Goal: Obtain resource: Obtain resource

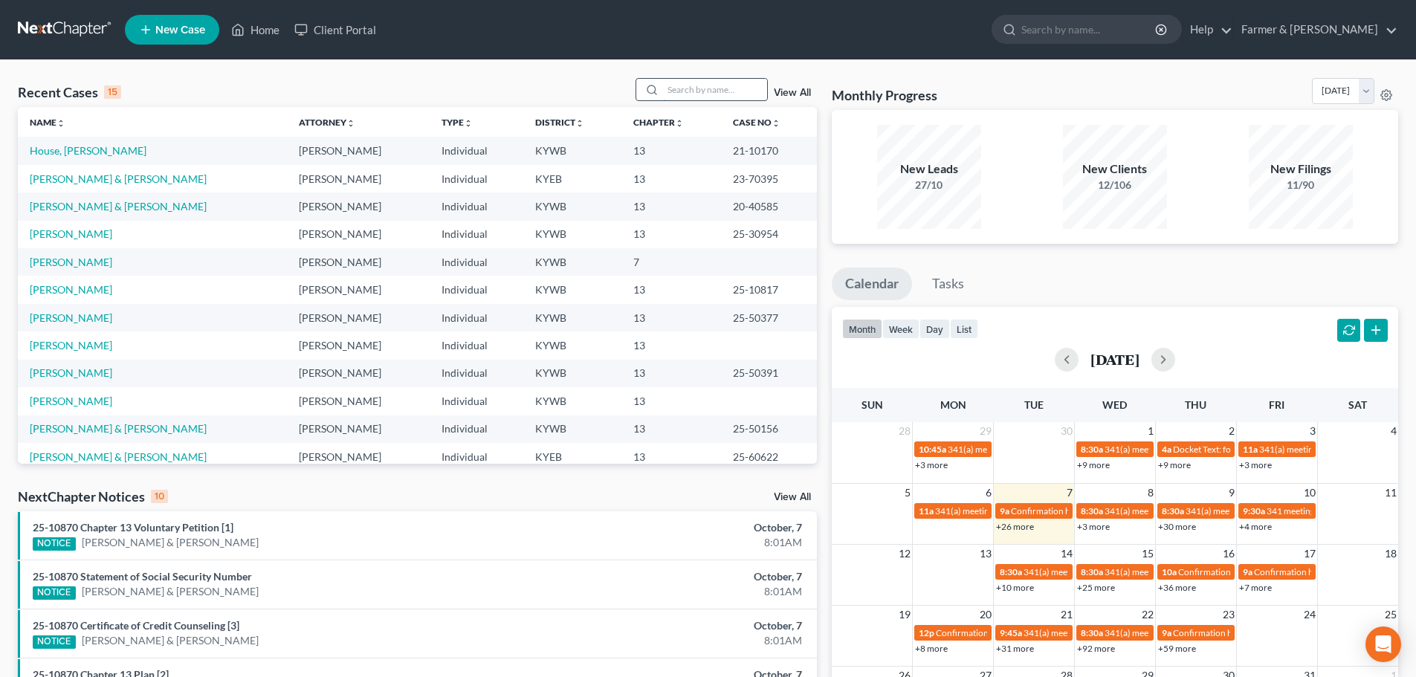
click at [707, 93] on input "search" at bounding box center [715, 90] width 104 height 22
type input "25-40668"
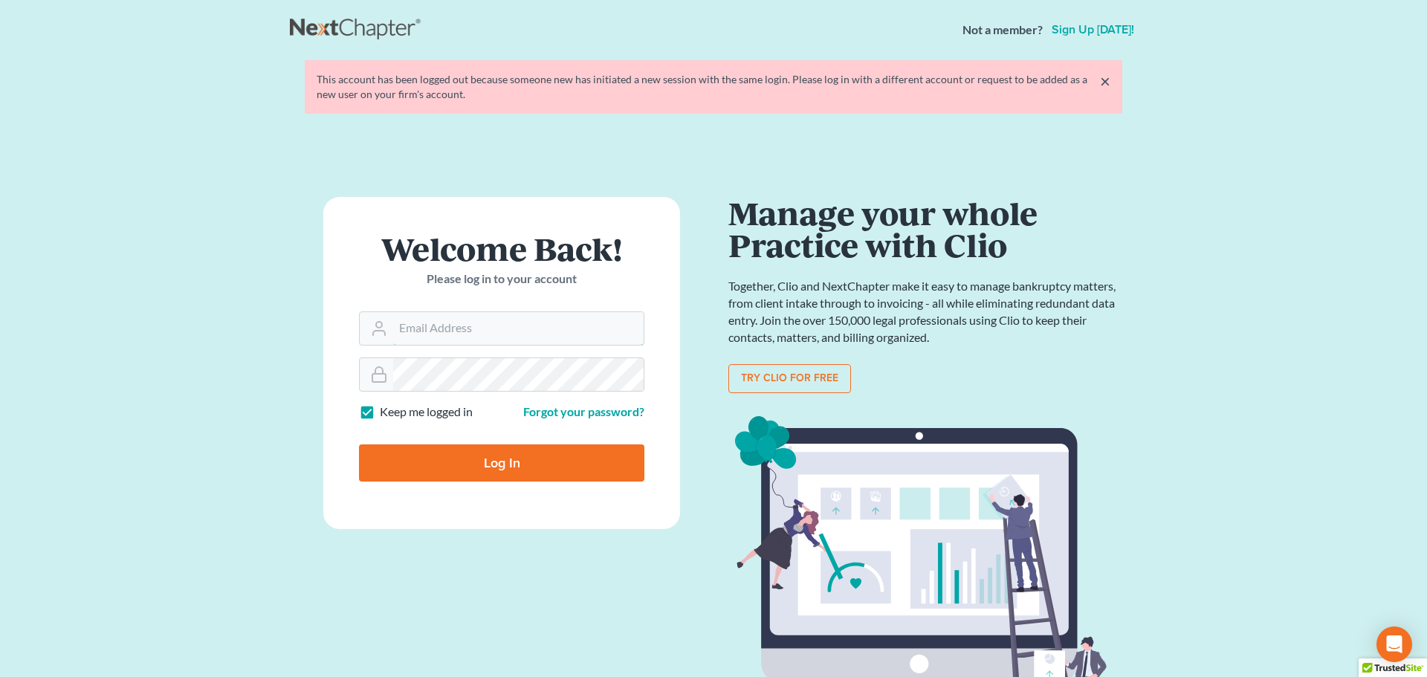
type input "[PERSON_NAME][EMAIL_ADDRESS][DOMAIN_NAME]"
click at [521, 471] on input "Log In" at bounding box center [501, 462] width 285 height 37
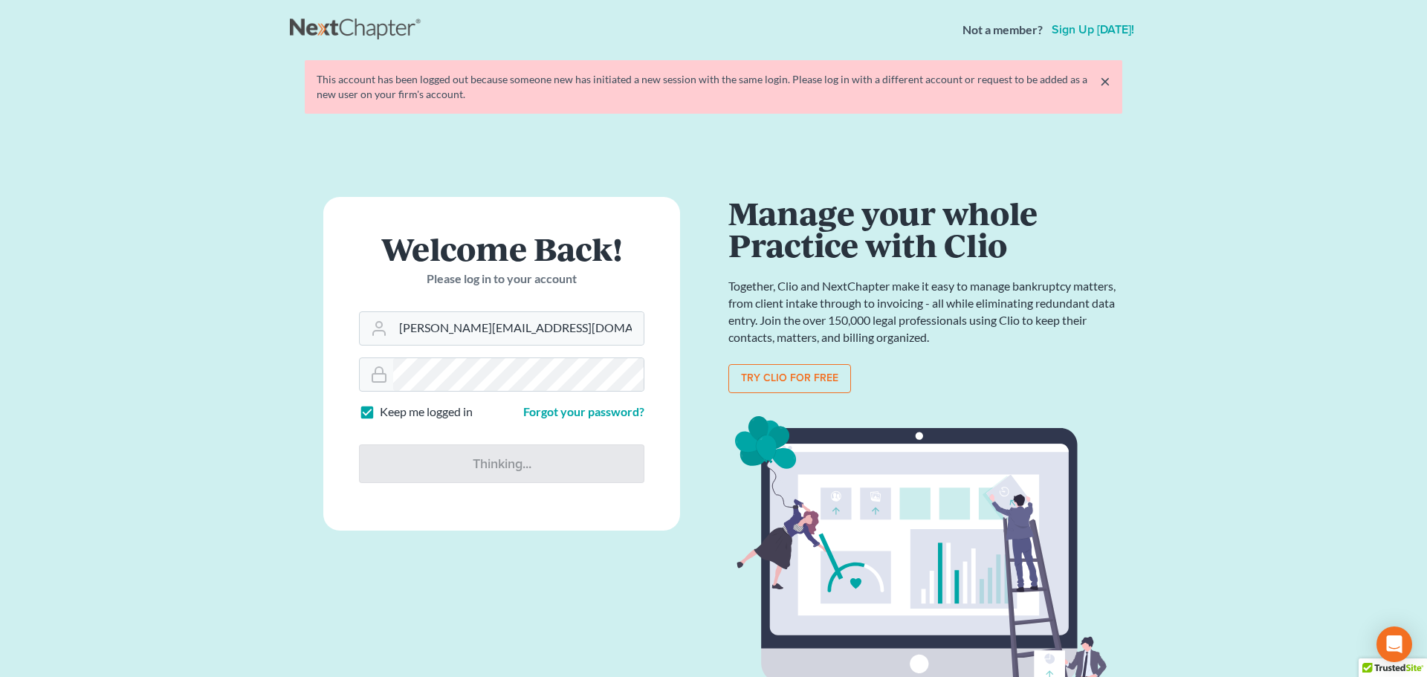
type input "Thinking..."
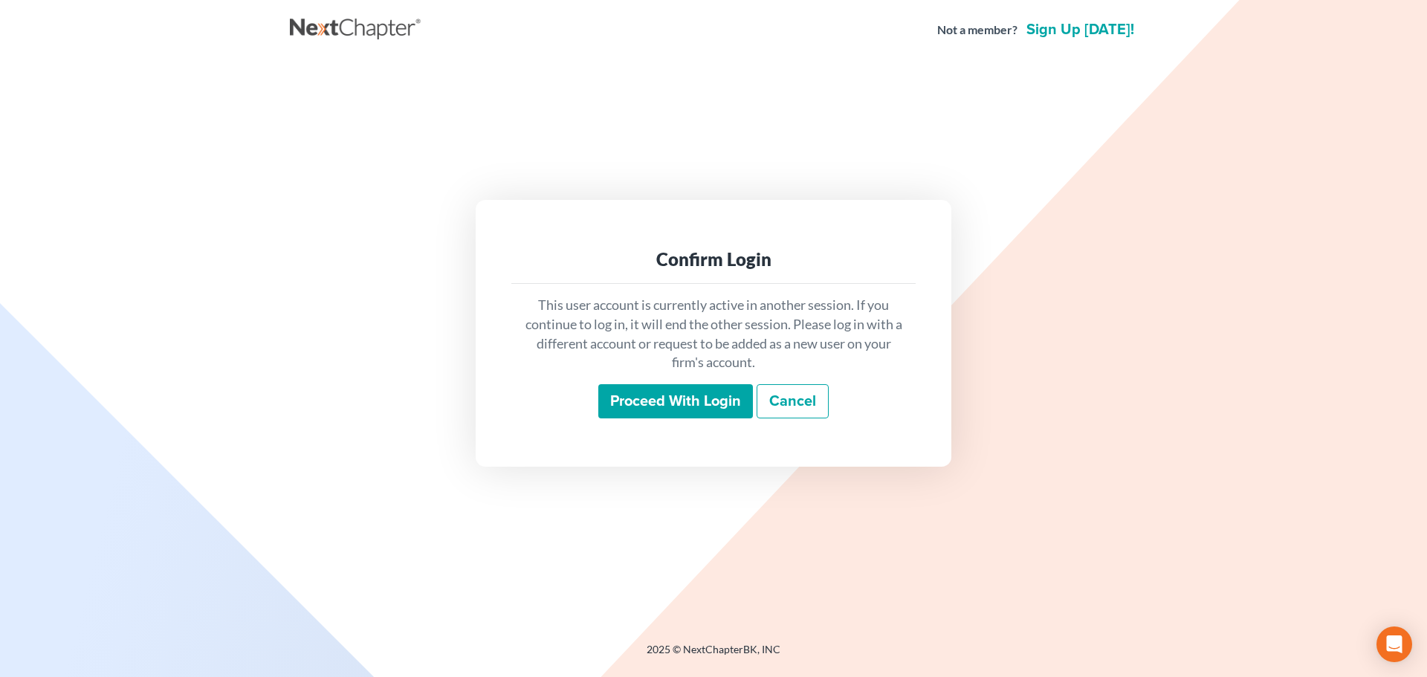
click at [695, 392] on input "Proceed with login" at bounding box center [675, 401] width 155 height 34
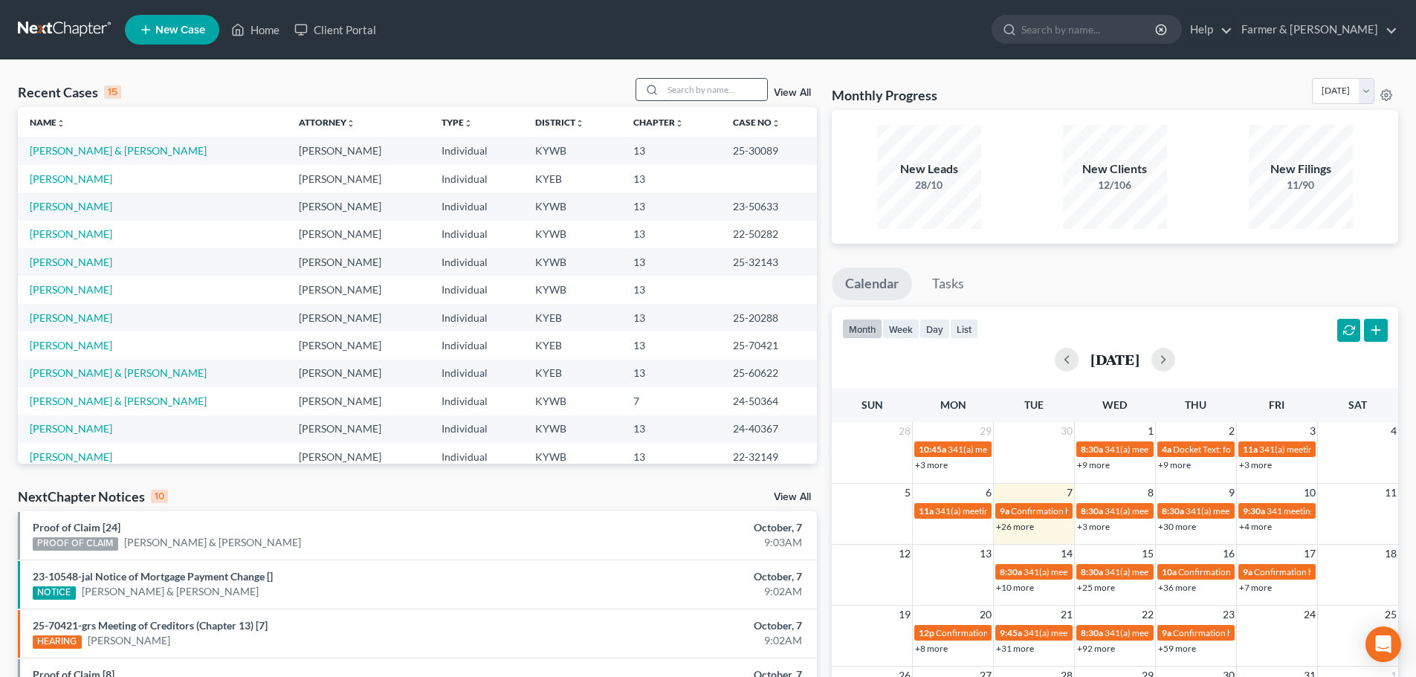
click at [713, 90] on input "search" at bounding box center [715, 90] width 104 height 22
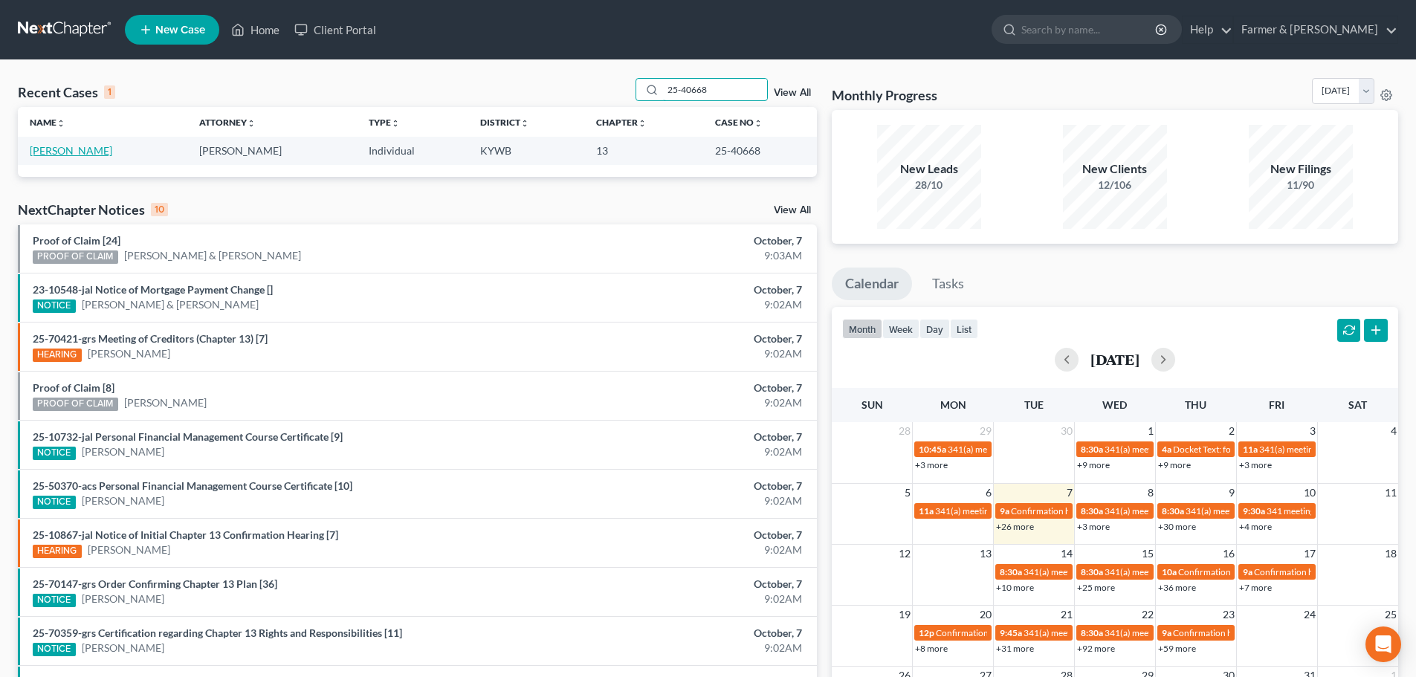
type input "25-40668"
click at [57, 150] on link "[PERSON_NAME]" at bounding box center [71, 150] width 82 height 13
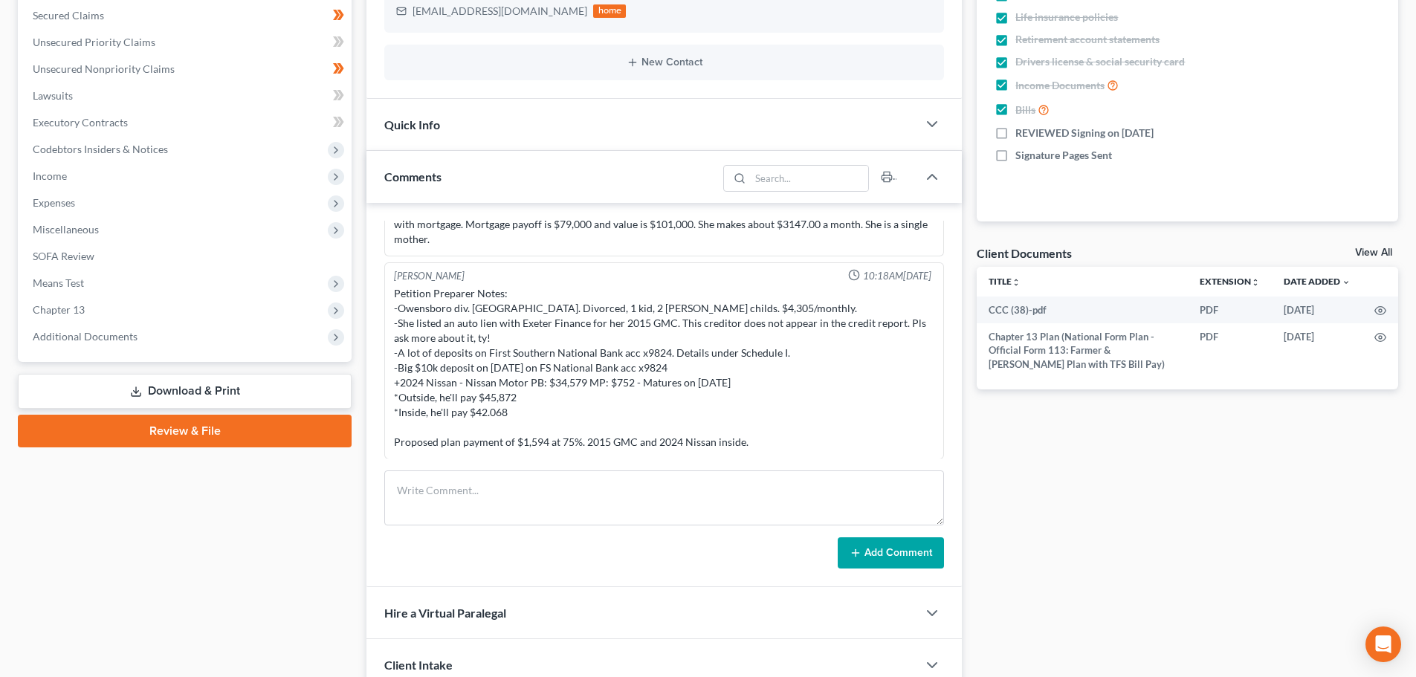
scroll to position [347, 0]
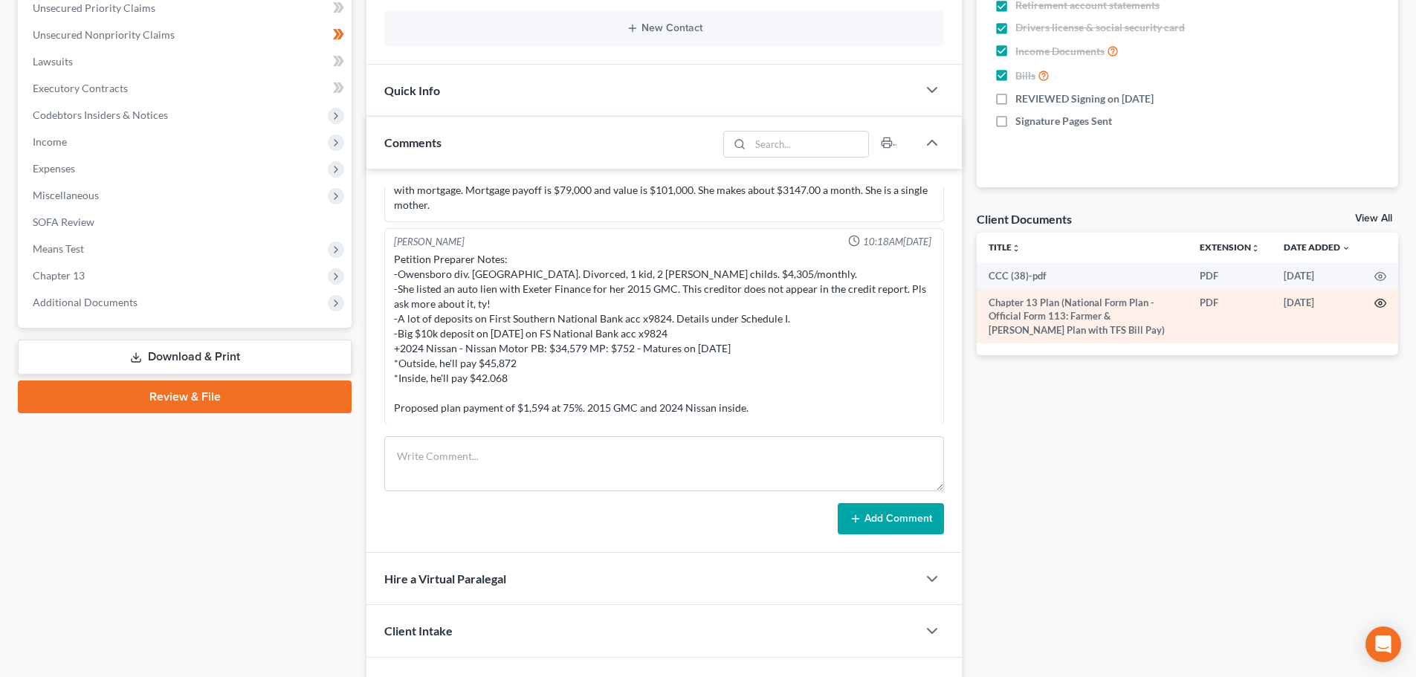
click at [1380, 299] on icon "button" at bounding box center [1380, 303] width 12 height 12
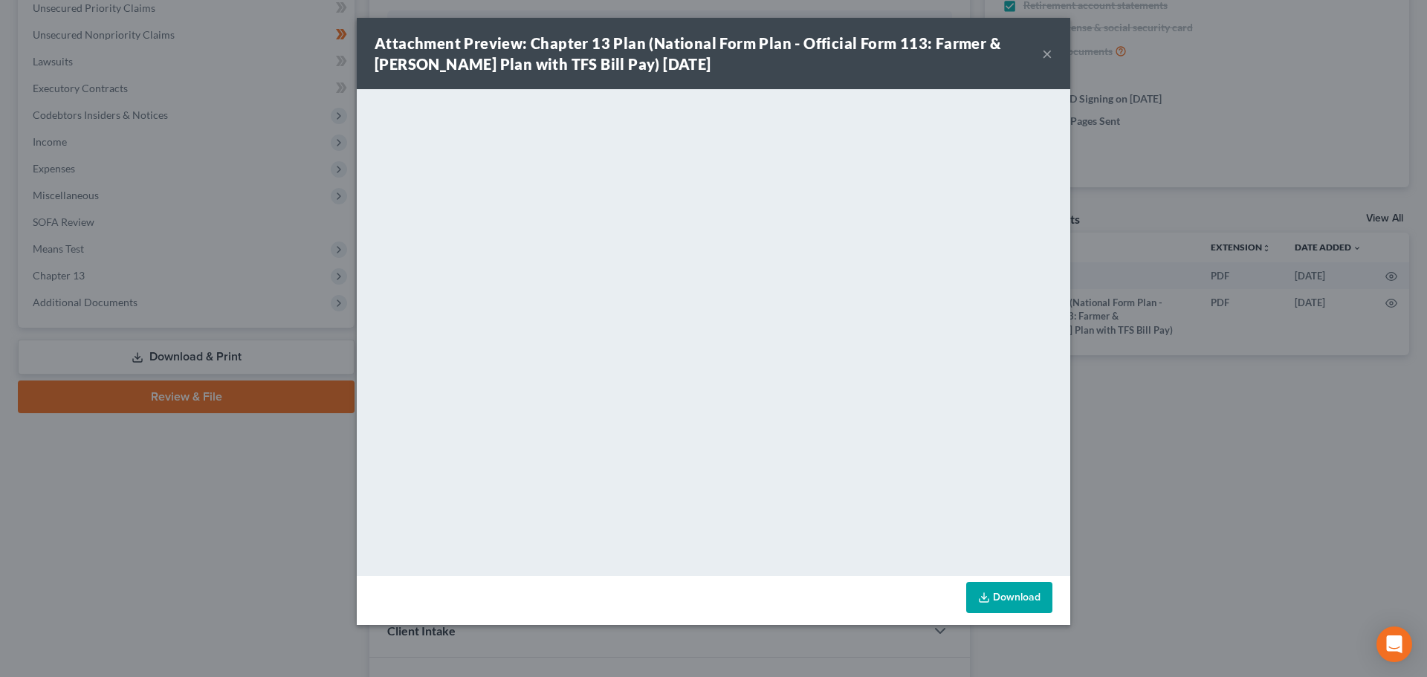
click at [1046, 52] on button "×" at bounding box center [1047, 54] width 10 height 18
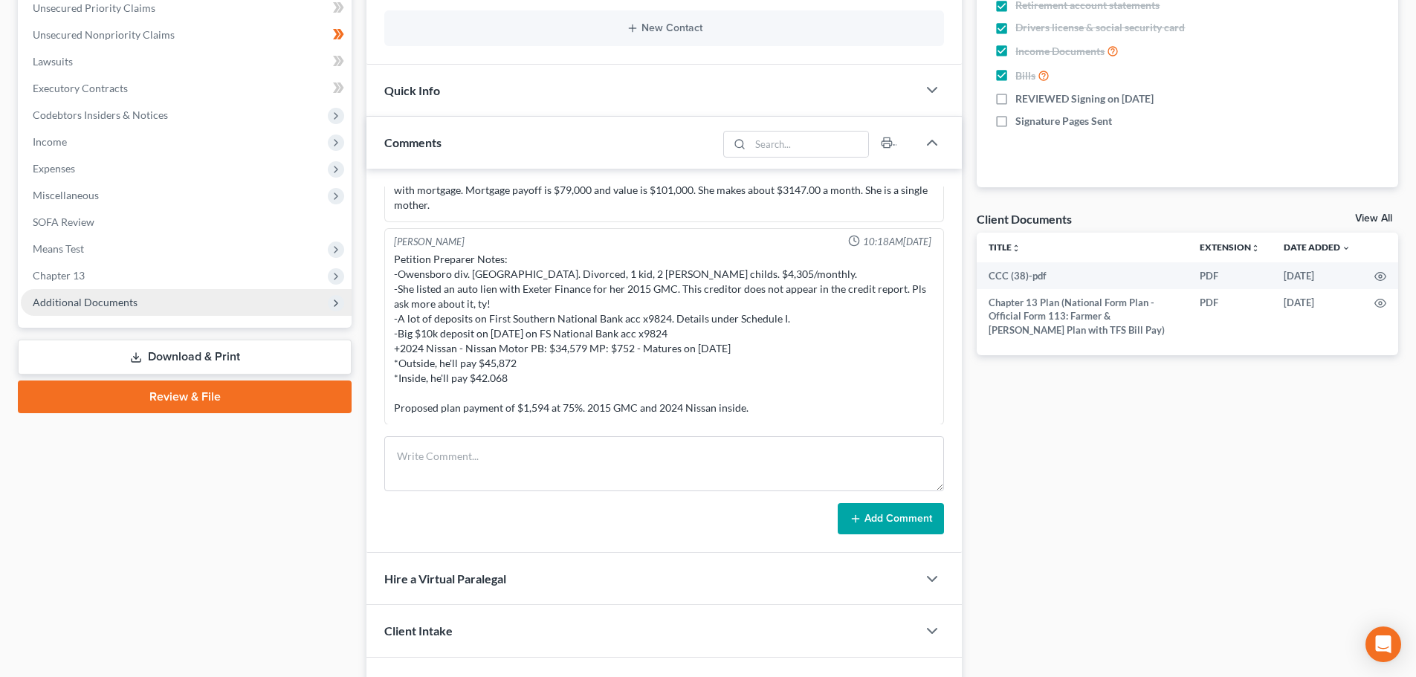
click at [118, 305] on span "Additional Documents" at bounding box center [85, 302] width 105 height 13
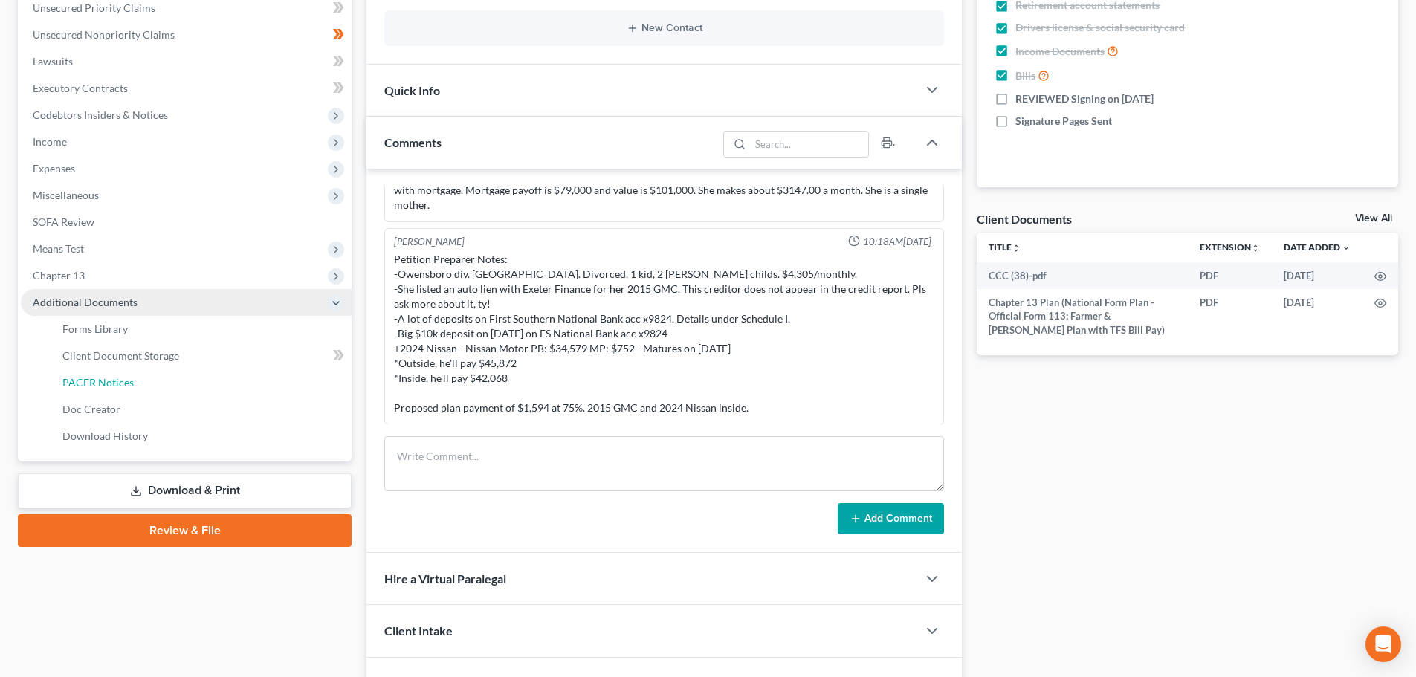
click at [102, 378] on span "PACER Notices" at bounding box center [97, 382] width 71 height 13
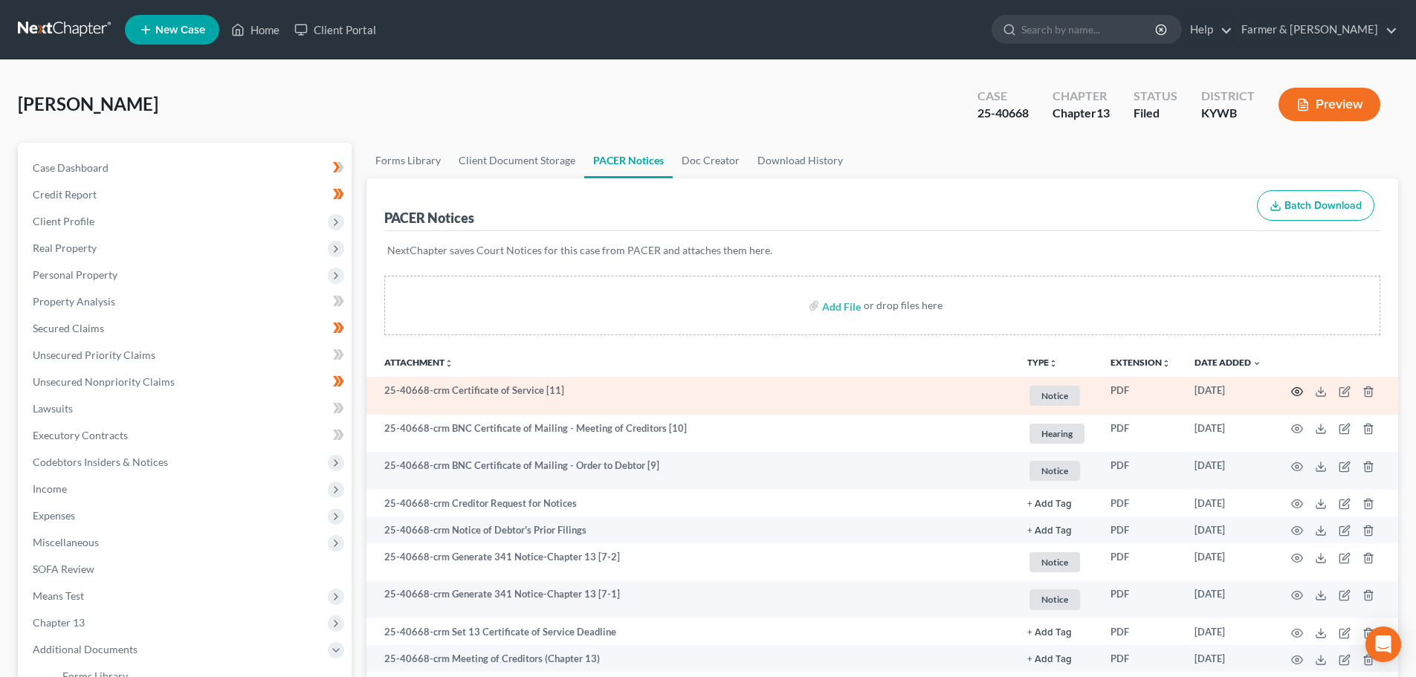
click at [1293, 389] on icon "button" at bounding box center [1297, 391] width 11 height 8
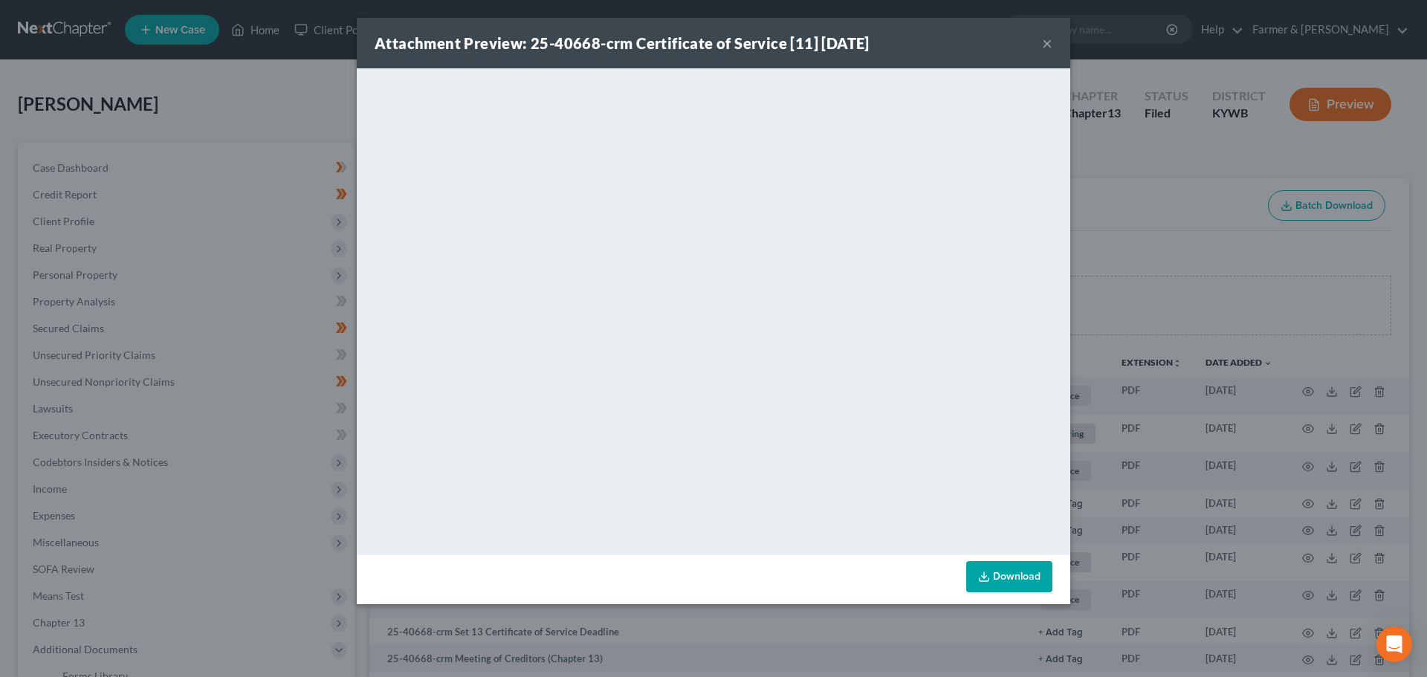
click at [1049, 39] on button "×" at bounding box center [1047, 43] width 10 height 18
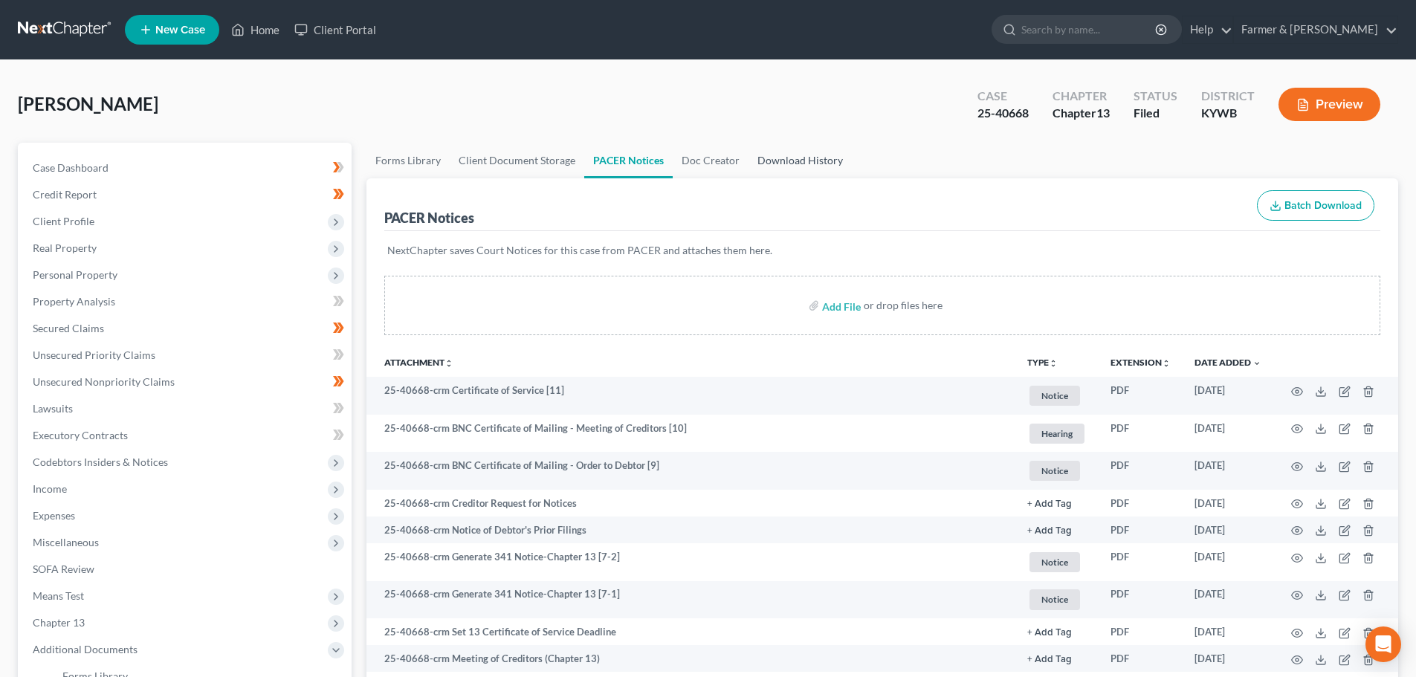
click at [783, 164] on link "Download History" at bounding box center [799, 161] width 103 height 36
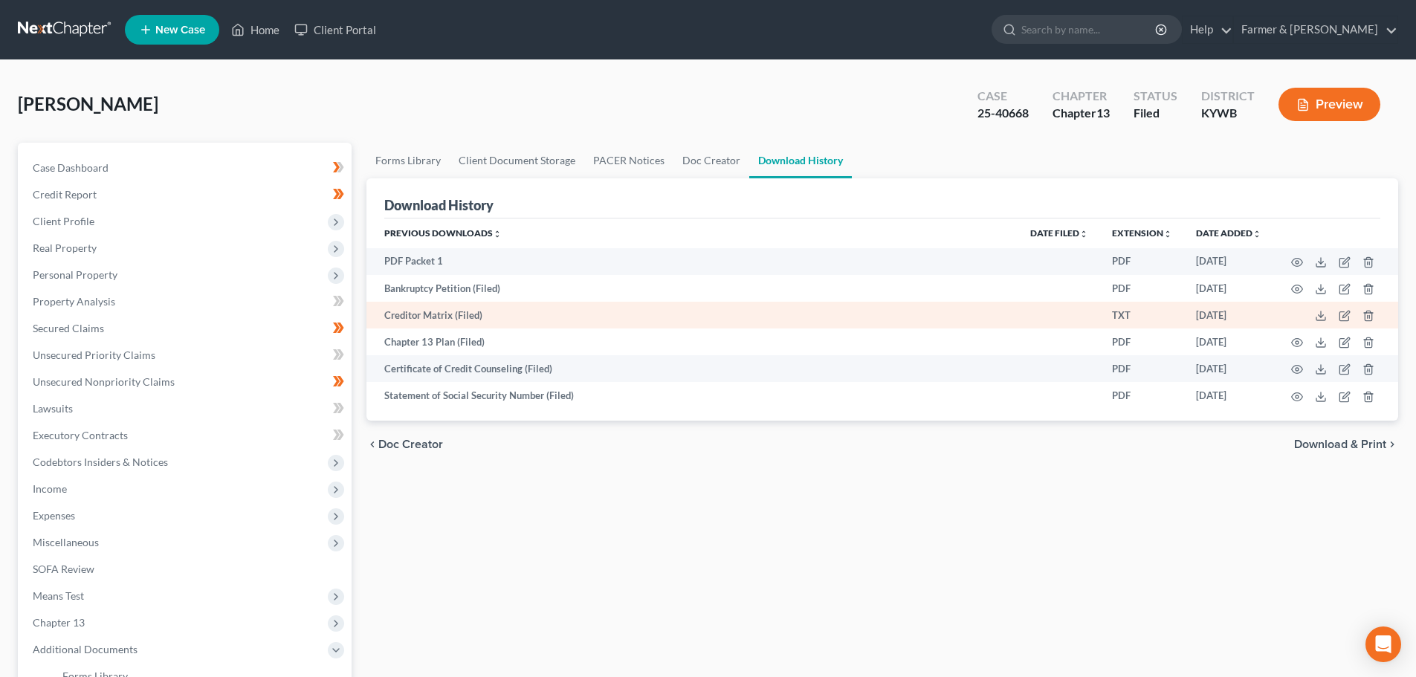
click at [1314, 314] on td at bounding box center [1335, 315] width 125 height 27
click at [1325, 318] on icon at bounding box center [1320, 318] width 9 height 3
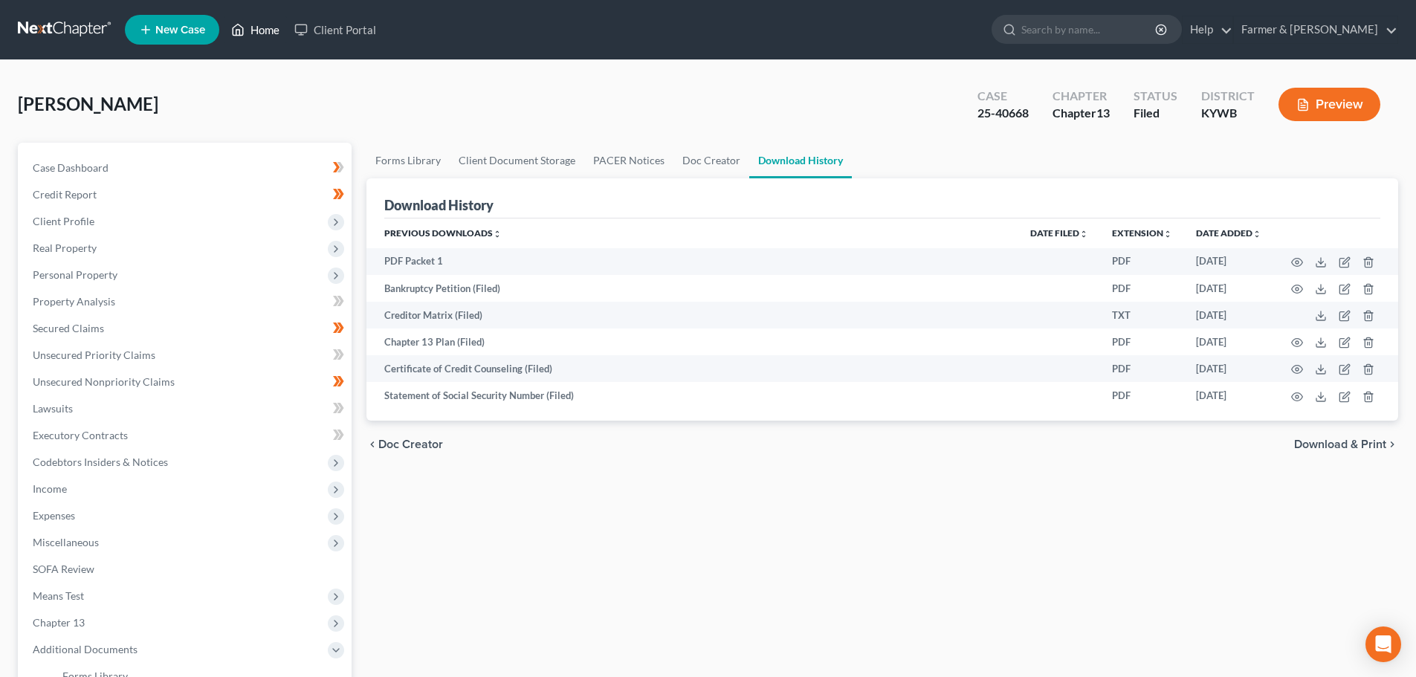
click at [271, 31] on link "Home" at bounding box center [255, 29] width 63 height 27
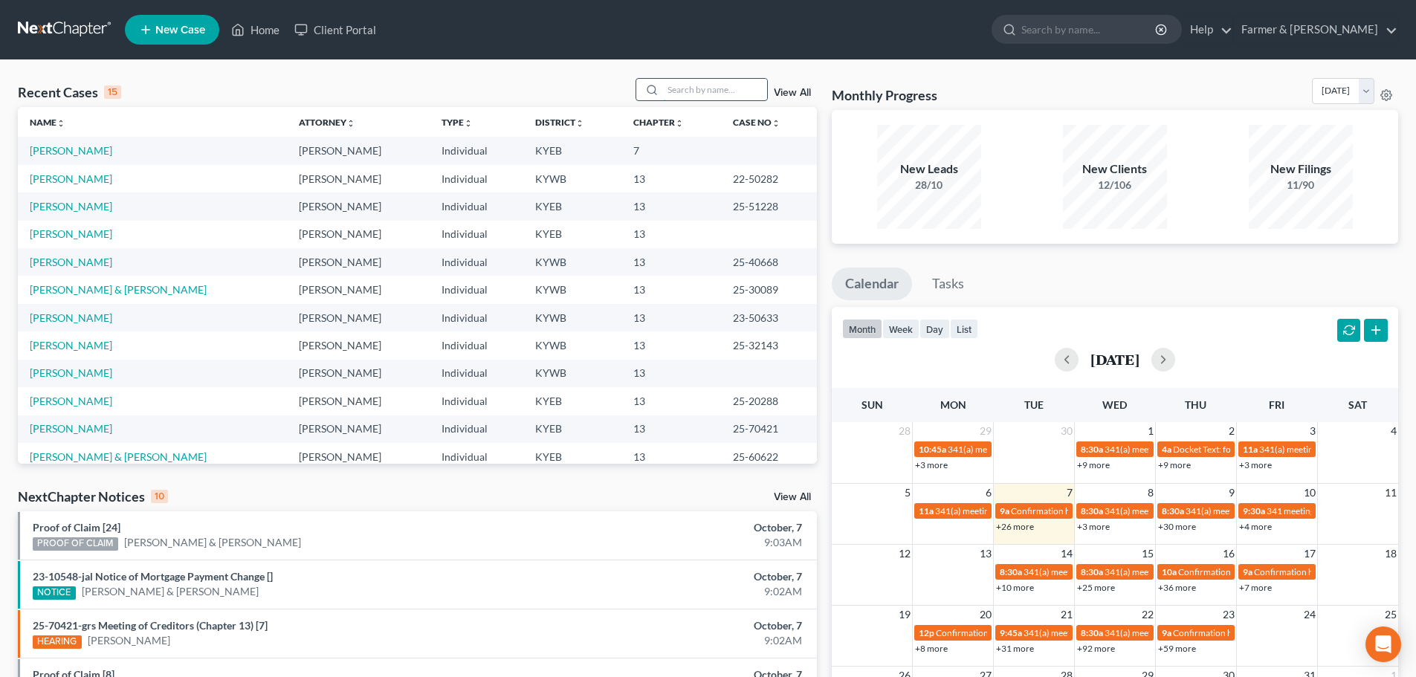
click at [689, 85] on input "search" at bounding box center [715, 90] width 104 height 22
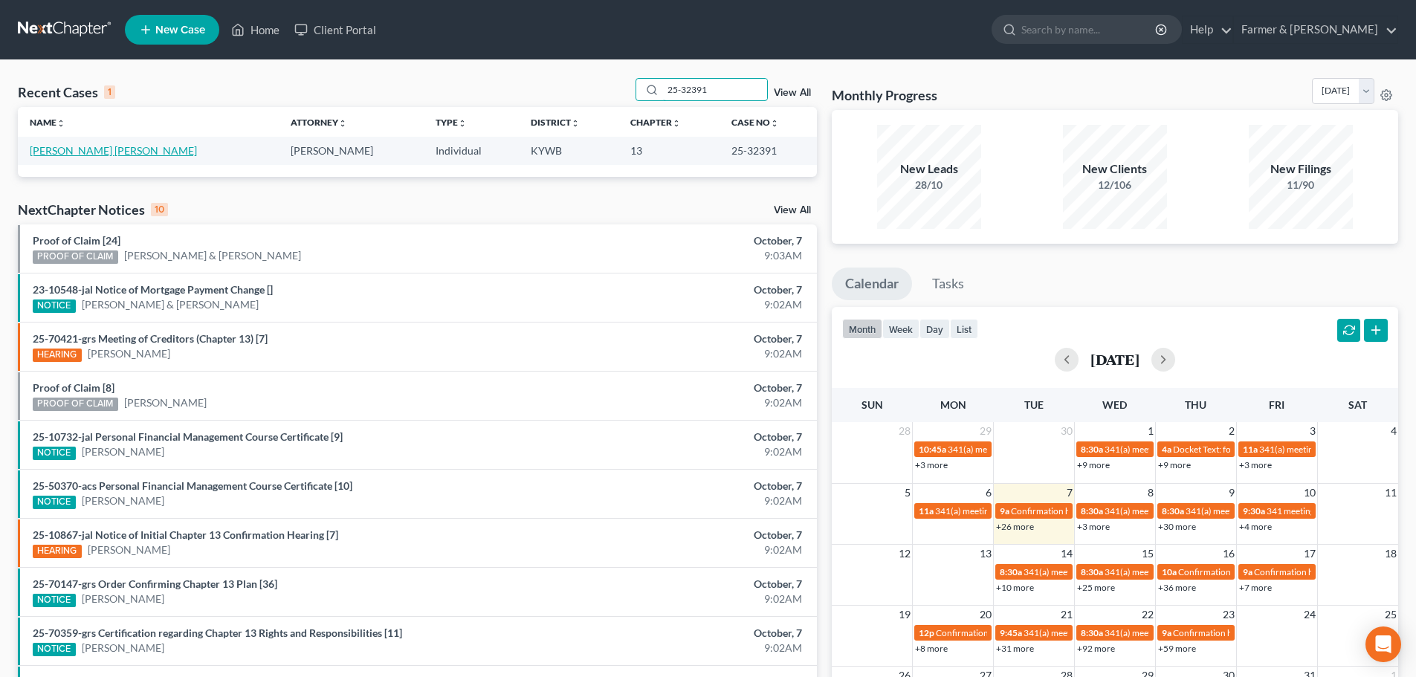
type input "25-32391"
click at [109, 152] on link "[PERSON_NAME] [PERSON_NAME]" at bounding box center [113, 150] width 167 height 13
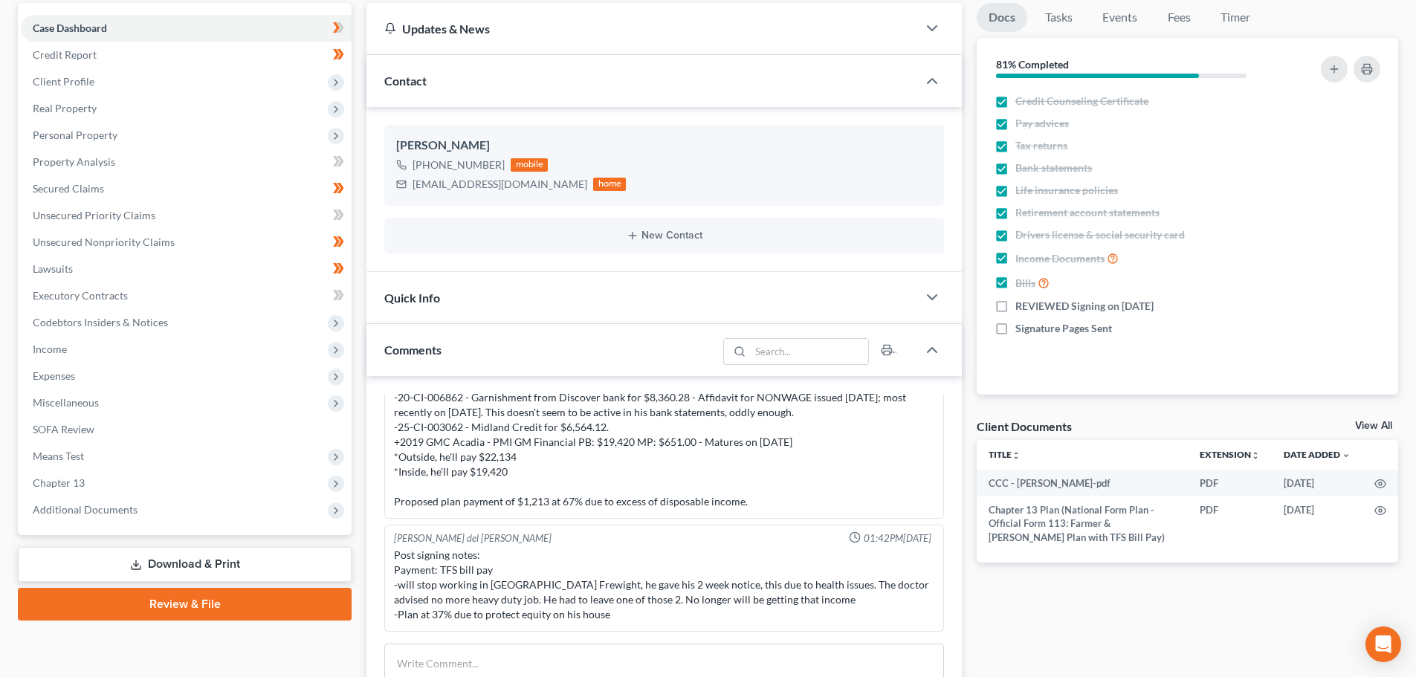
scroll to position [173, 0]
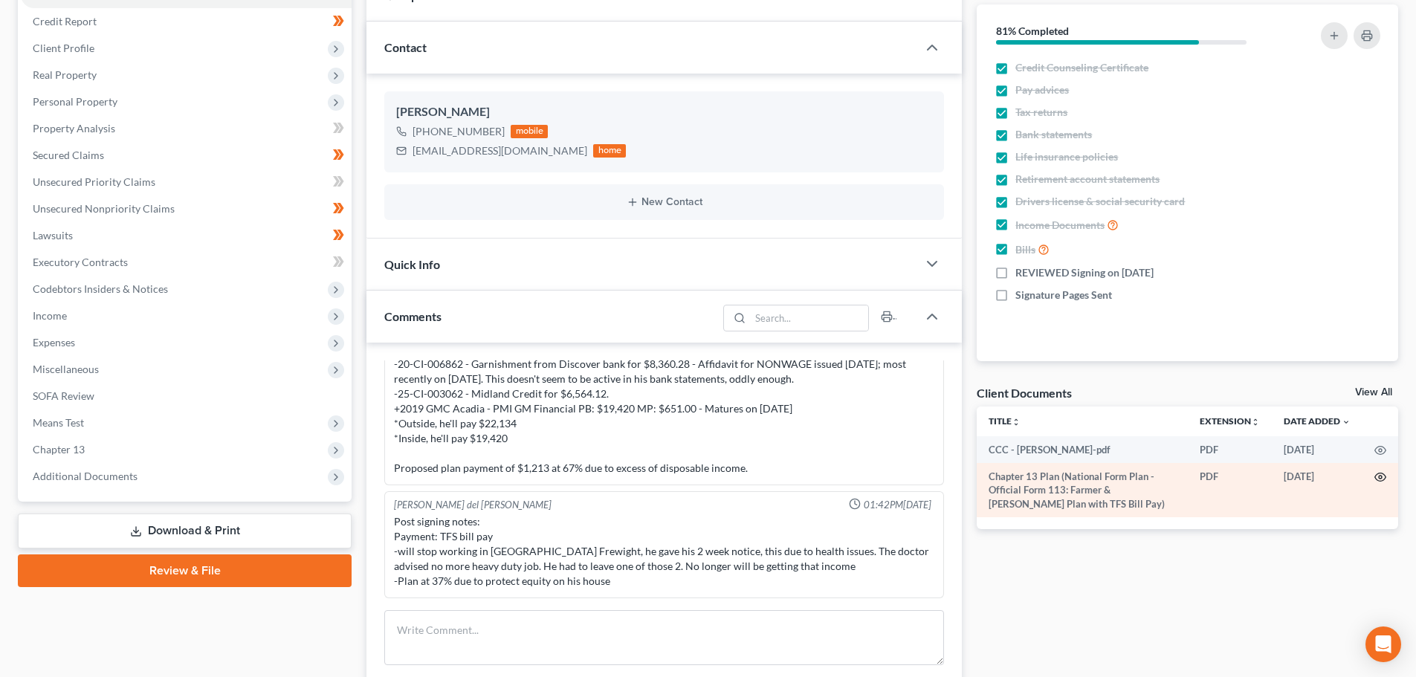
click at [1377, 477] on icon "button" at bounding box center [1380, 477] width 12 height 12
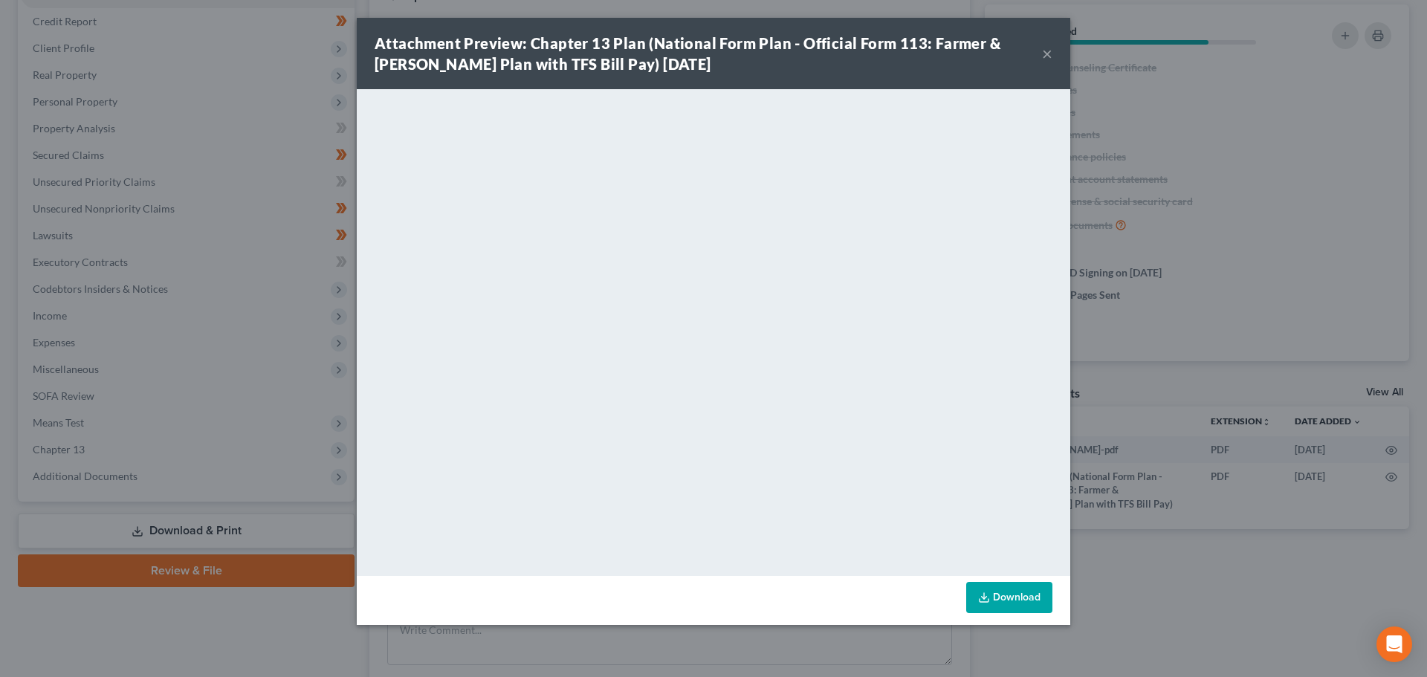
click at [1046, 55] on button "×" at bounding box center [1047, 54] width 10 height 18
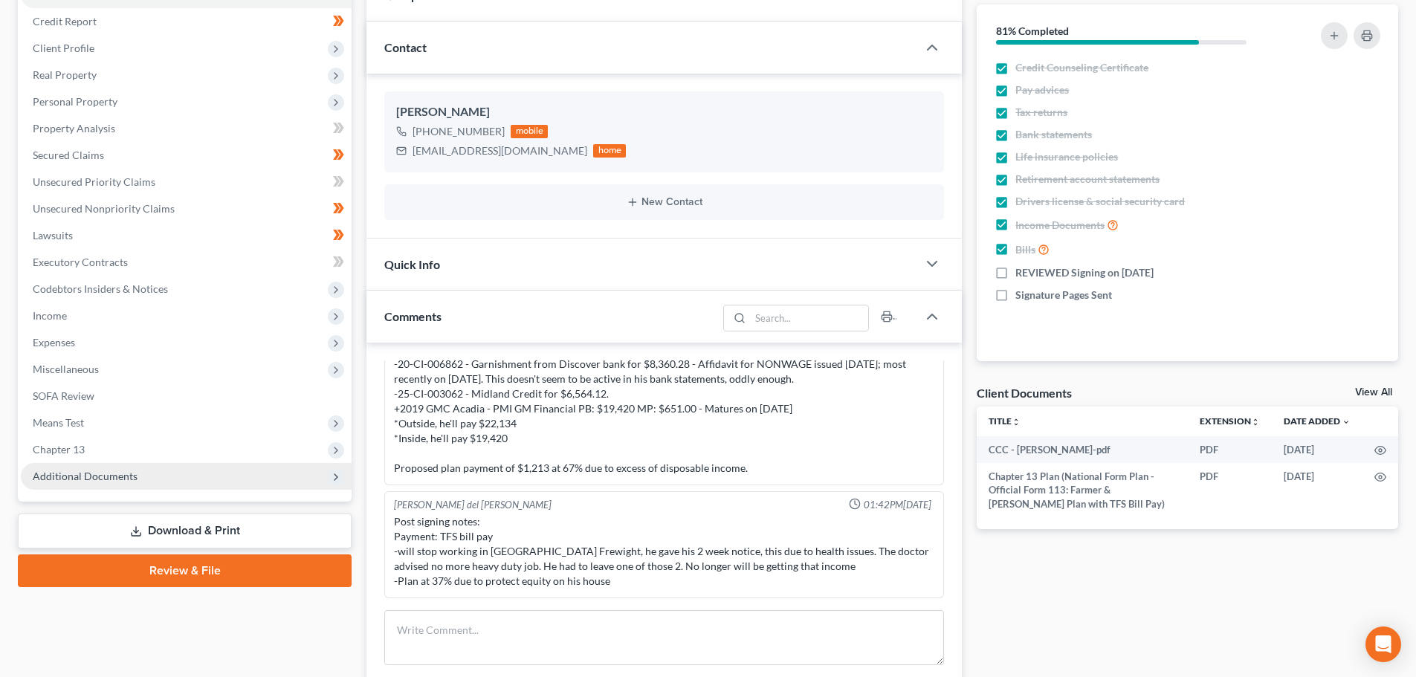
click at [93, 476] on span "Additional Documents" at bounding box center [85, 476] width 105 height 13
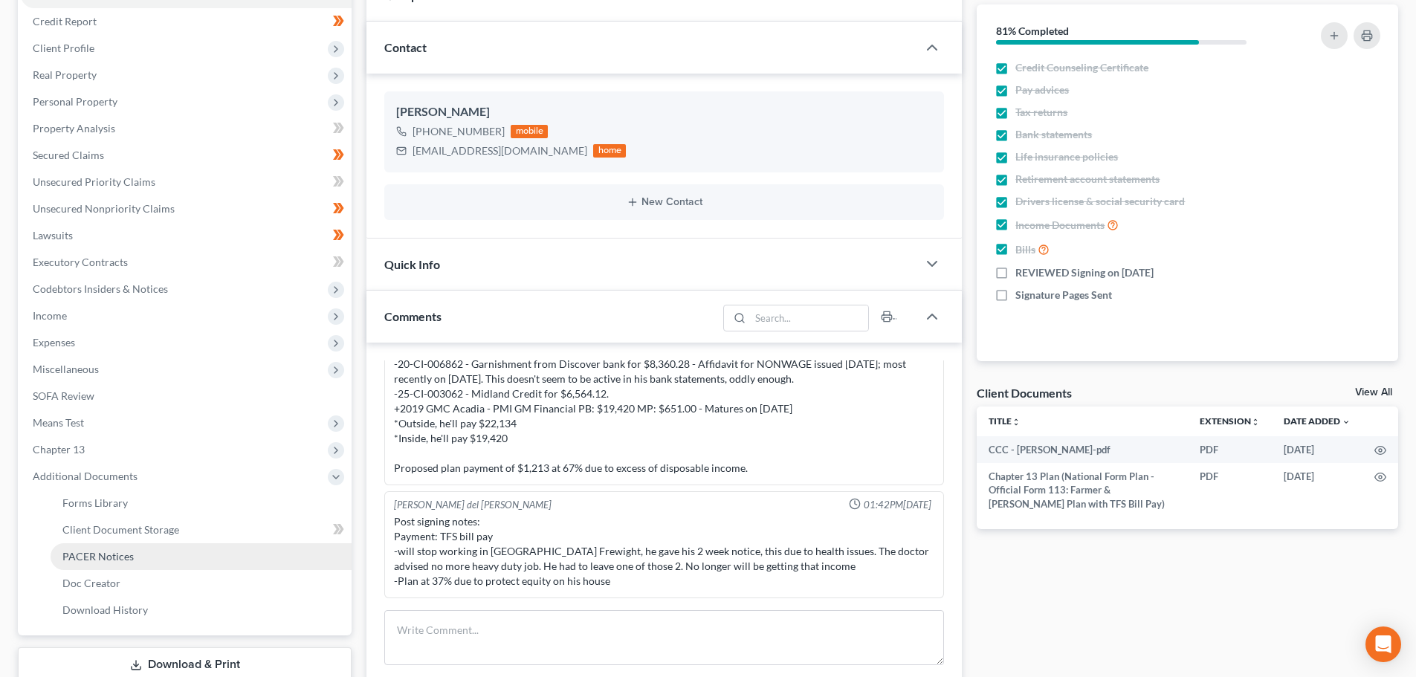
click at [111, 560] on span "PACER Notices" at bounding box center [97, 556] width 71 height 13
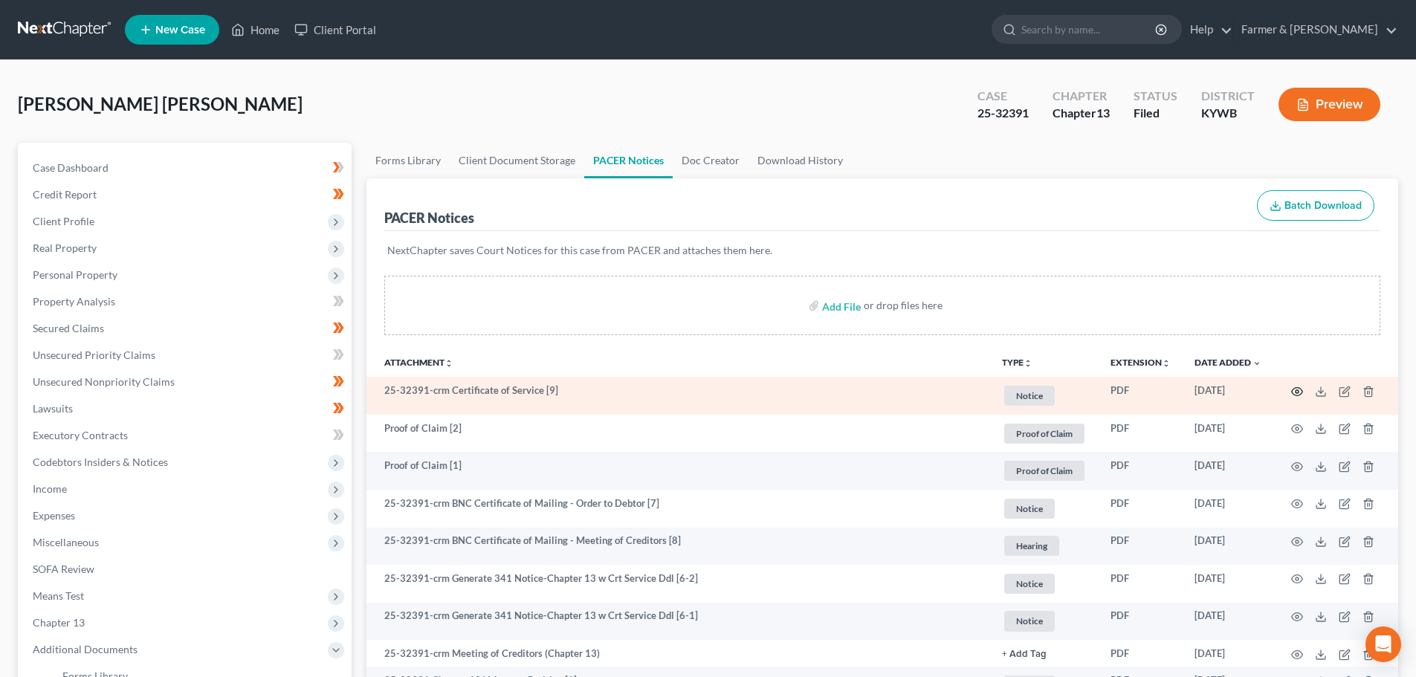
click at [1297, 392] on icon "button" at bounding box center [1297, 392] width 12 height 12
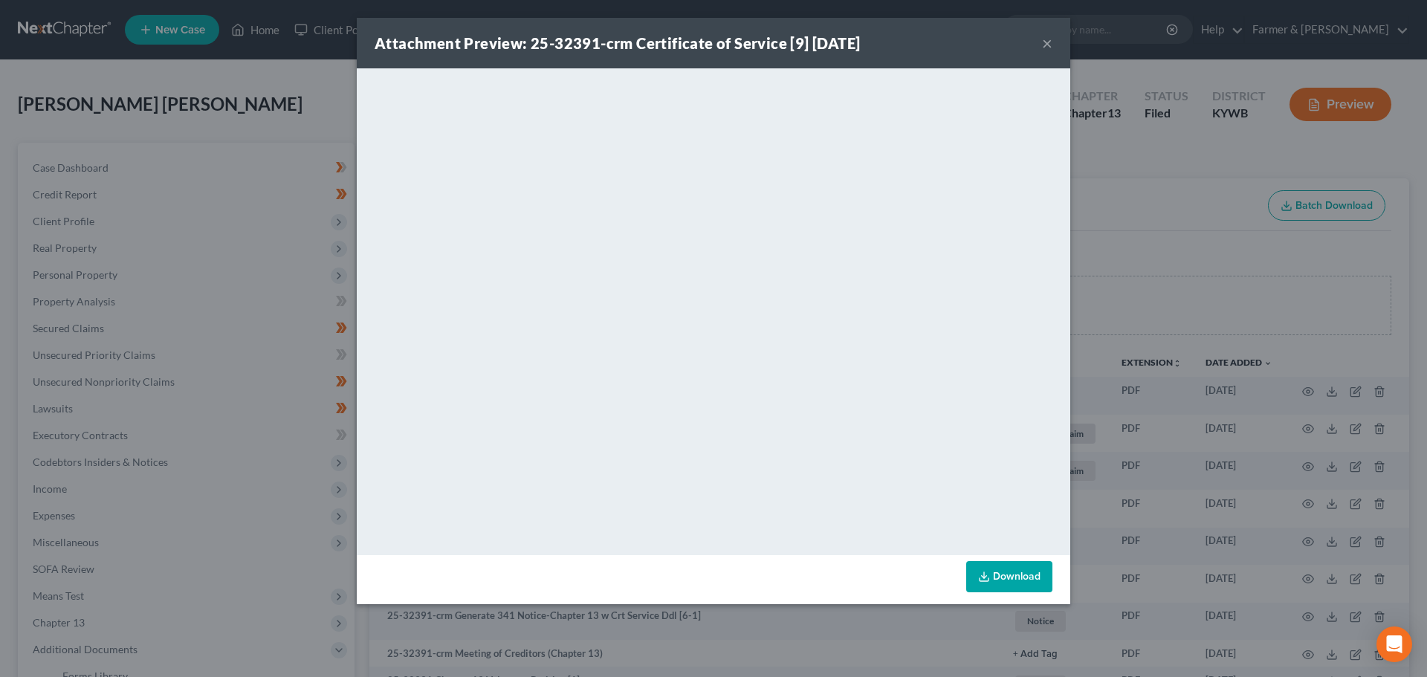
click at [1043, 42] on button "×" at bounding box center [1047, 43] width 10 height 18
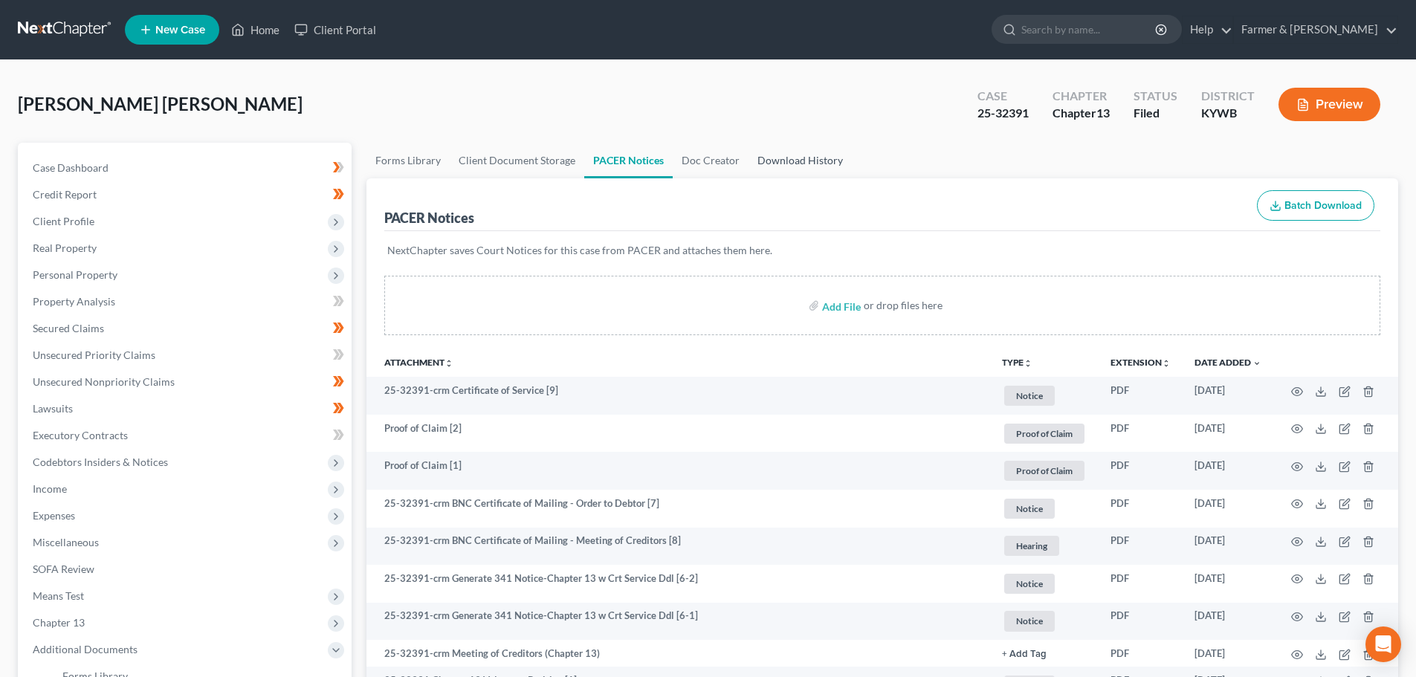
click at [800, 161] on link "Download History" at bounding box center [799, 161] width 103 height 36
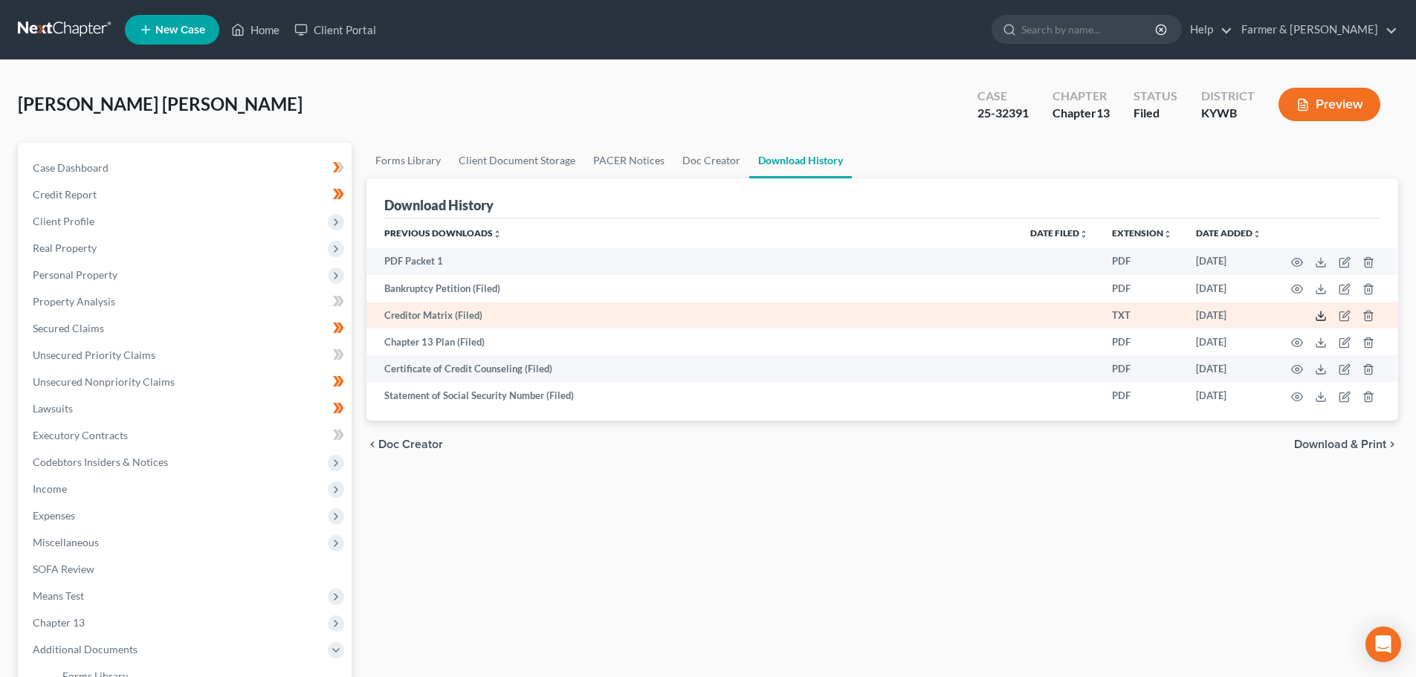
click at [1317, 316] on icon at bounding box center [1321, 316] width 12 height 12
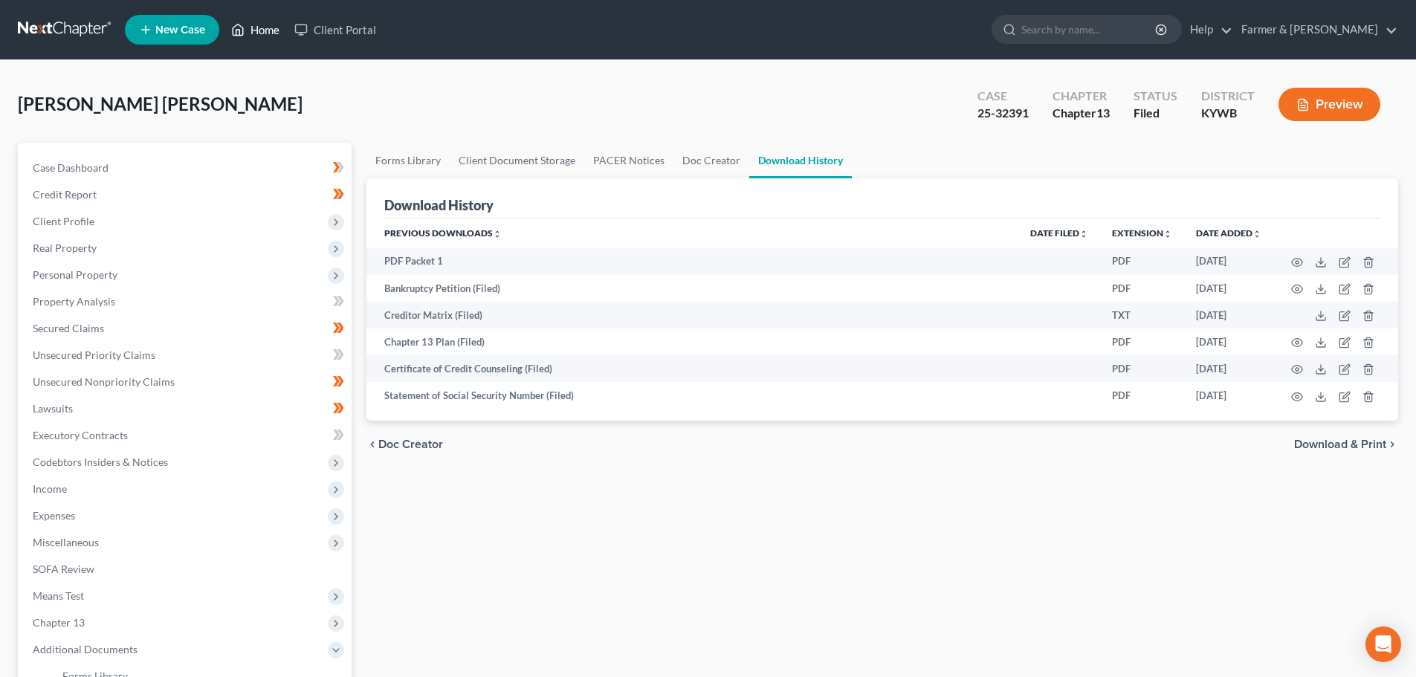
click at [256, 30] on link "Home" at bounding box center [255, 29] width 63 height 27
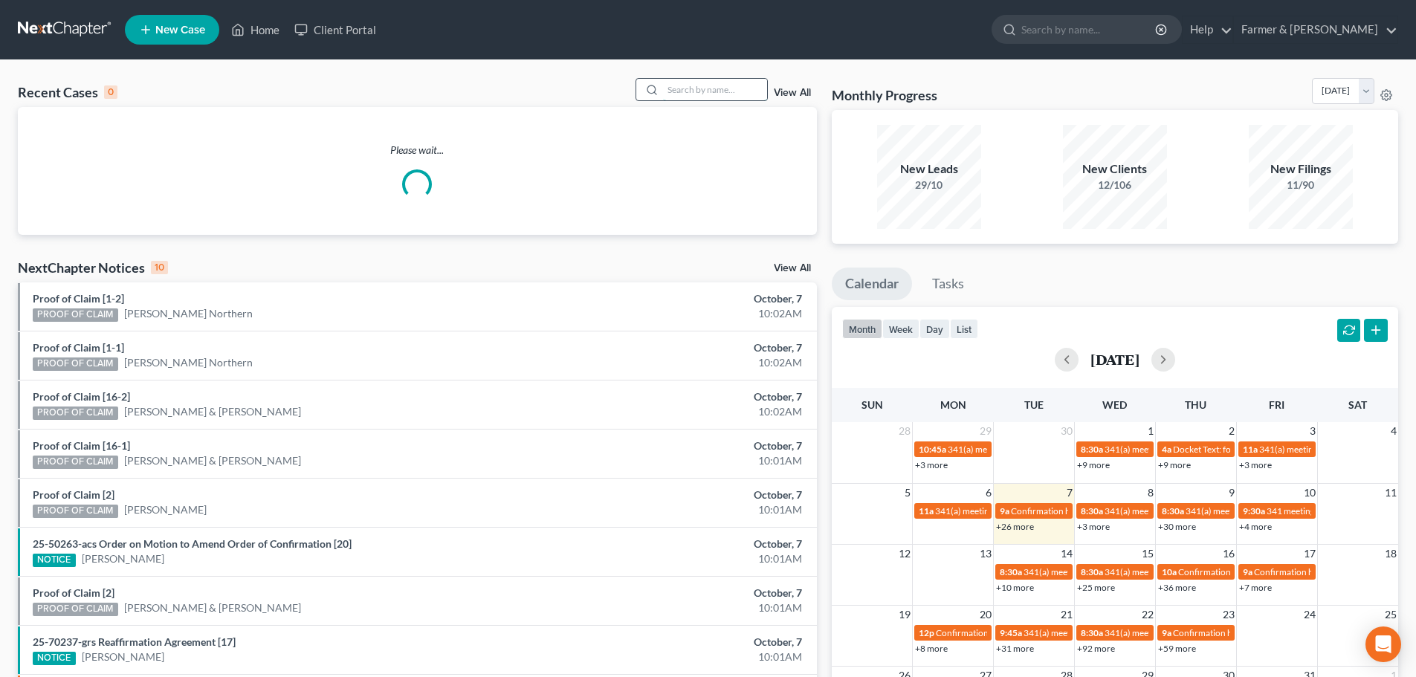
click at [688, 87] on input "search" at bounding box center [715, 90] width 104 height 22
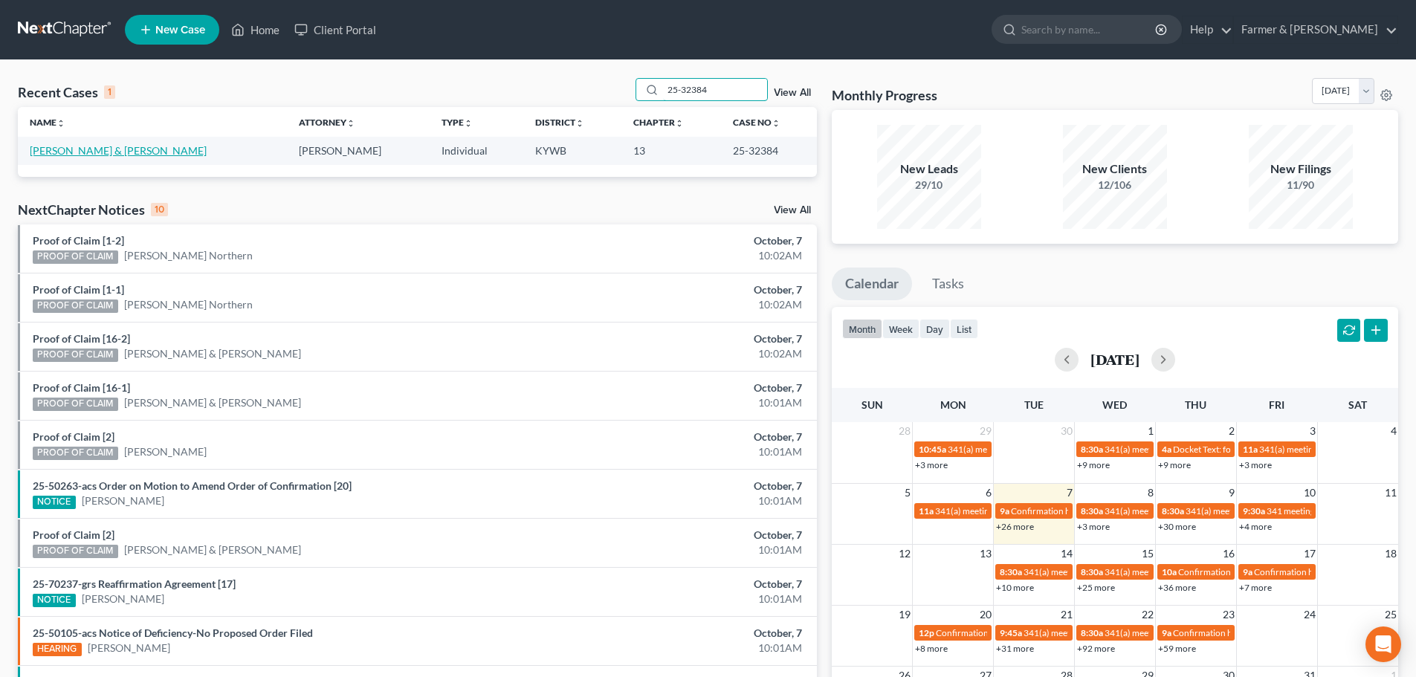
type input "25-32384"
click at [90, 156] on link "[PERSON_NAME] & [PERSON_NAME]" at bounding box center [118, 150] width 177 height 13
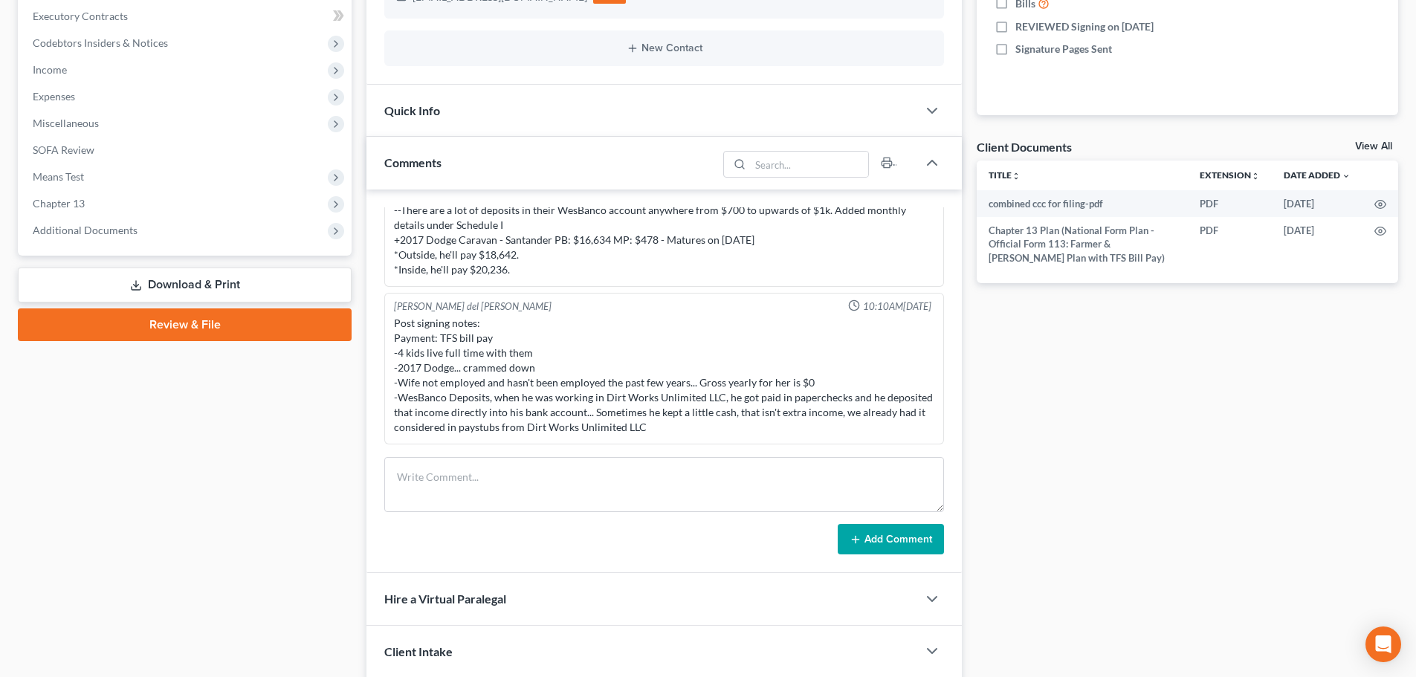
scroll to position [520, 0]
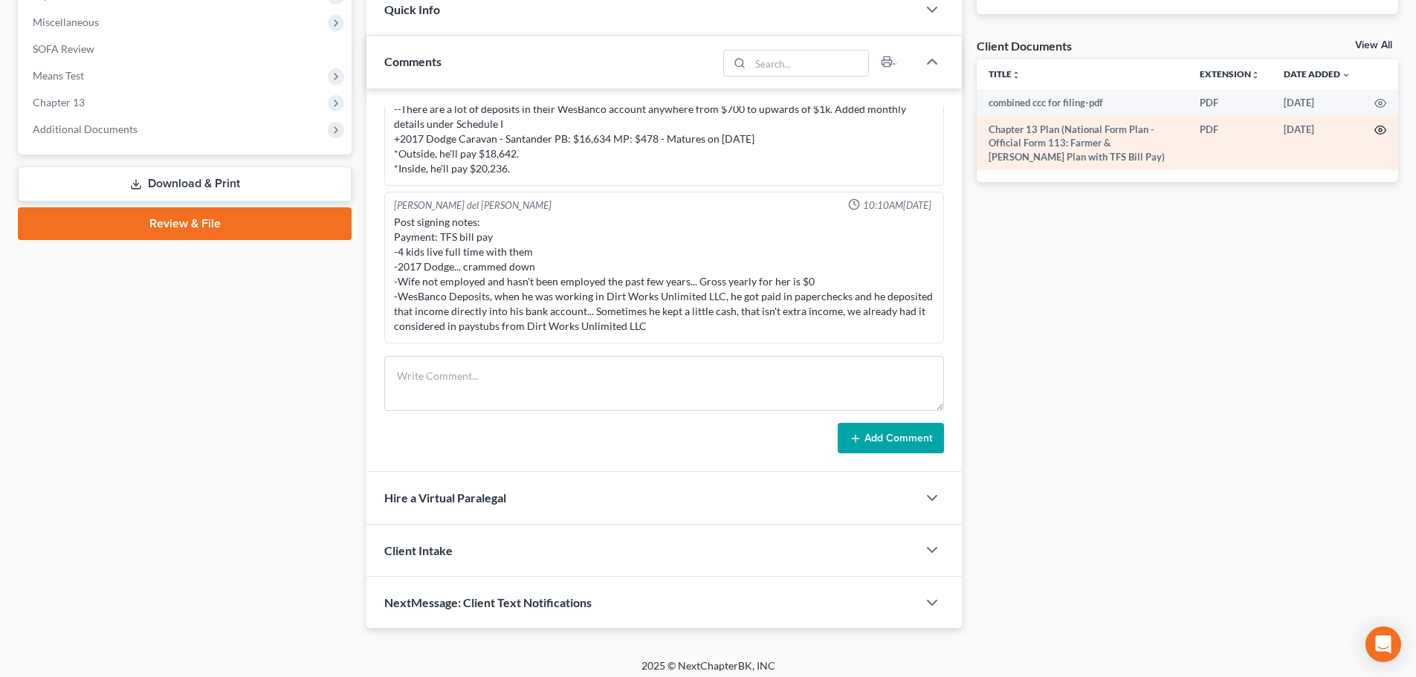
click at [1381, 129] on circle "button" at bounding box center [1380, 130] width 3 height 3
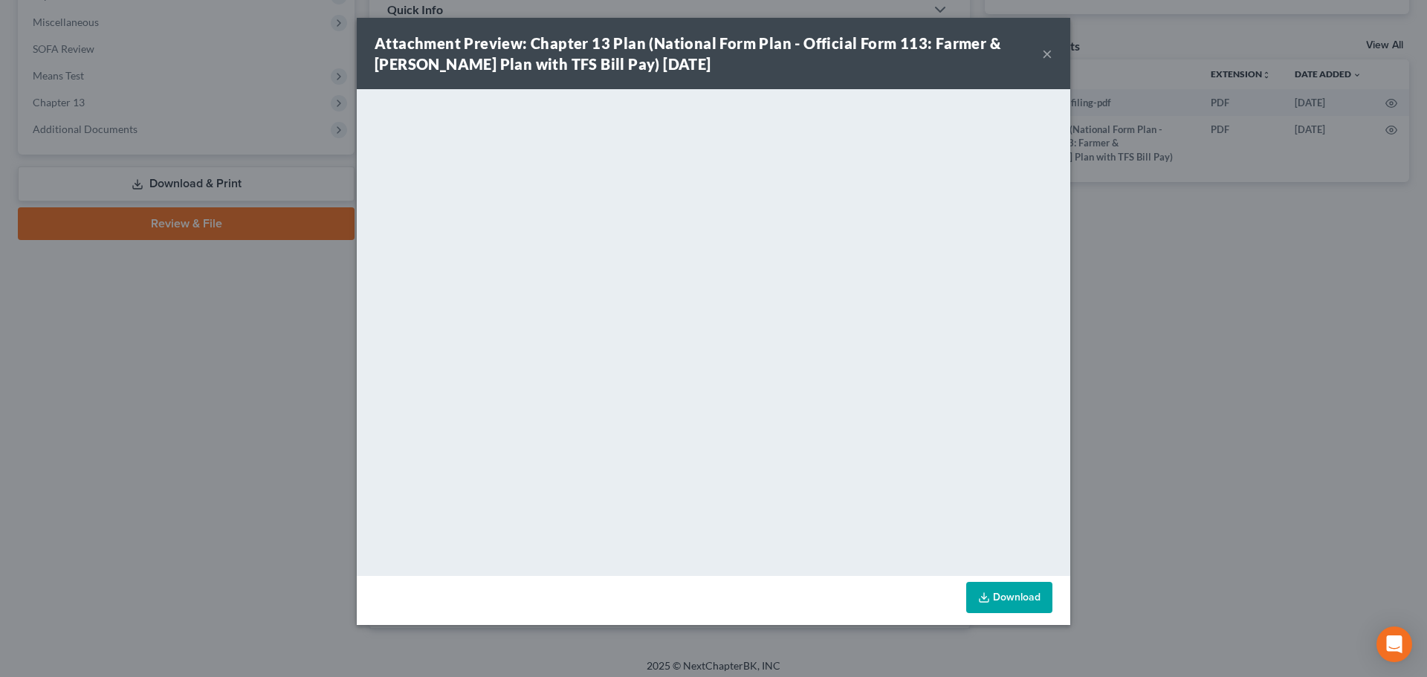
click at [1043, 54] on button "×" at bounding box center [1047, 54] width 10 height 18
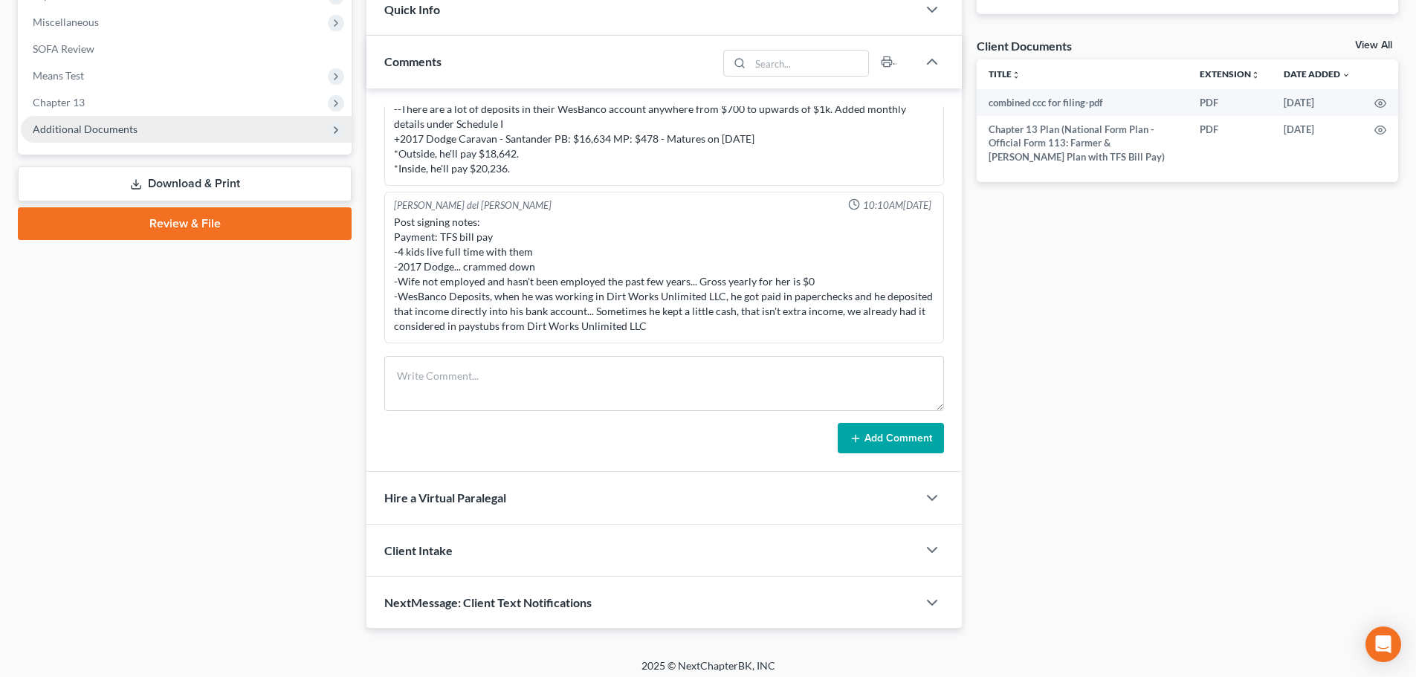
click at [117, 132] on span "Additional Documents" at bounding box center [85, 129] width 105 height 13
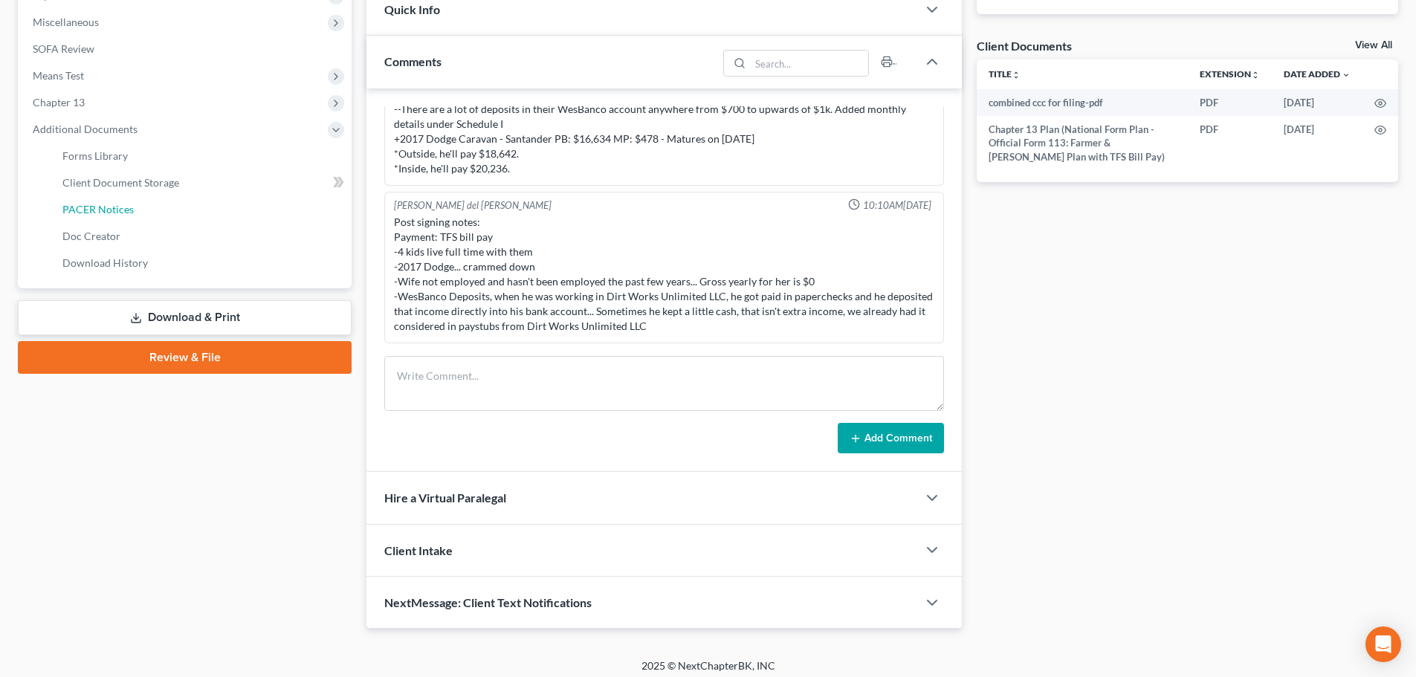
drag, startPoint x: 99, startPoint y: 216, endPoint x: 352, endPoint y: 227, distance: 253.0
click at [99, 215] on link "PACER Notices" at bounding box center [201, 209] width 301 height 27
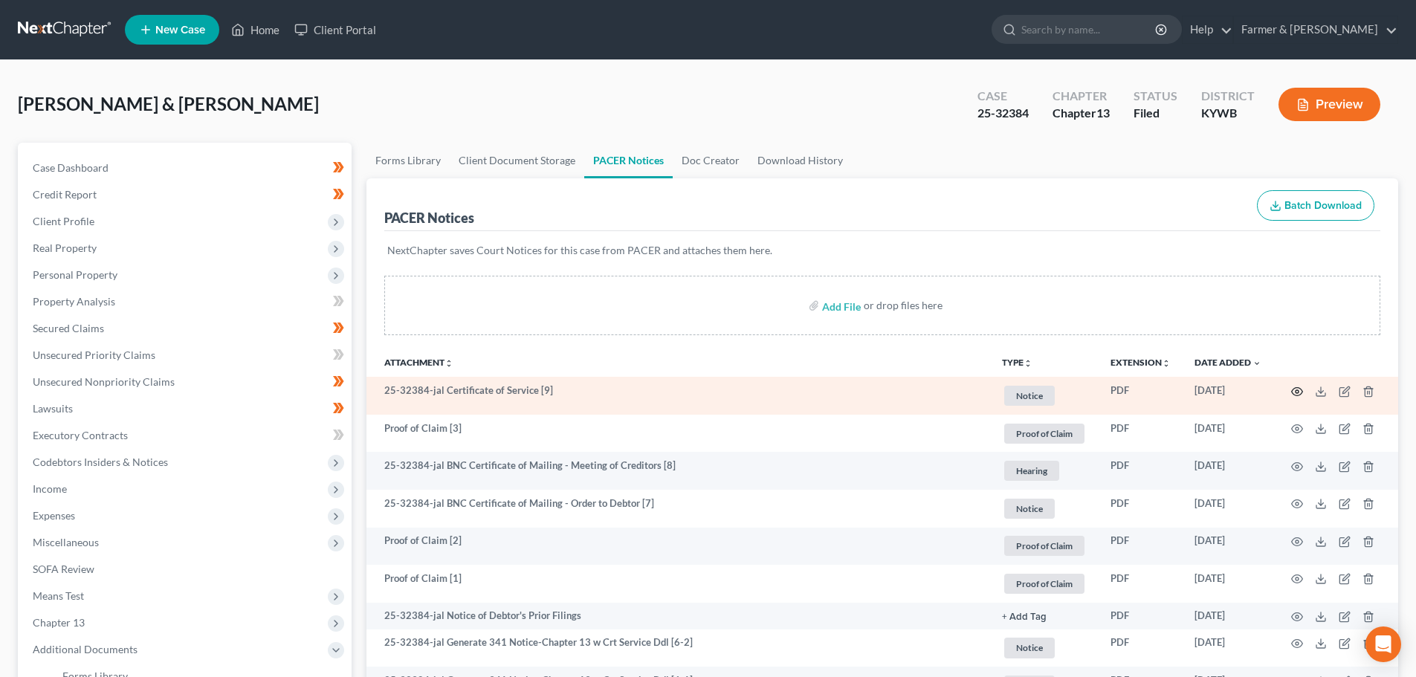
click at [1298, 391] on icon "button" at bounding box center [1297, 392] width 12 height 12
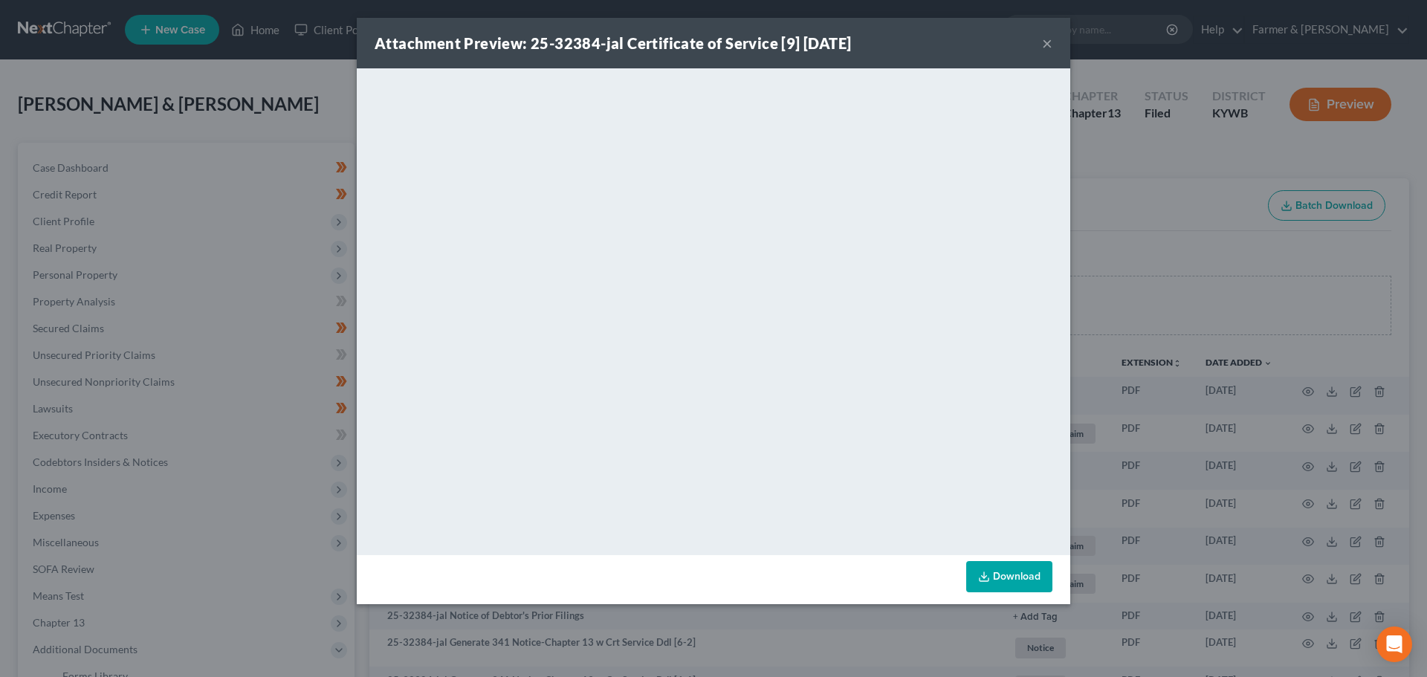
click at [1048, 38] on button "×" at bounding box center [1047, 43] width 10 height 18
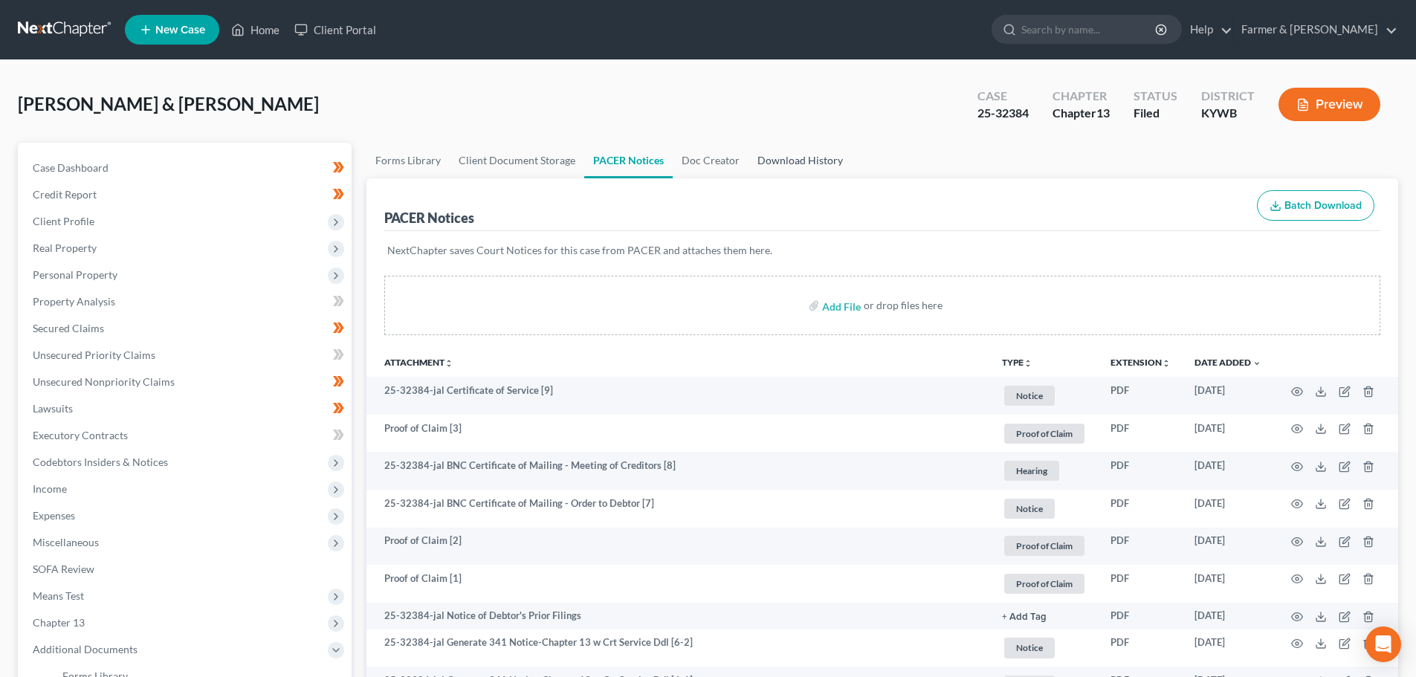
click at [783, 166] on link "Download History" at bounding box center [799, 161] width 103 height 36
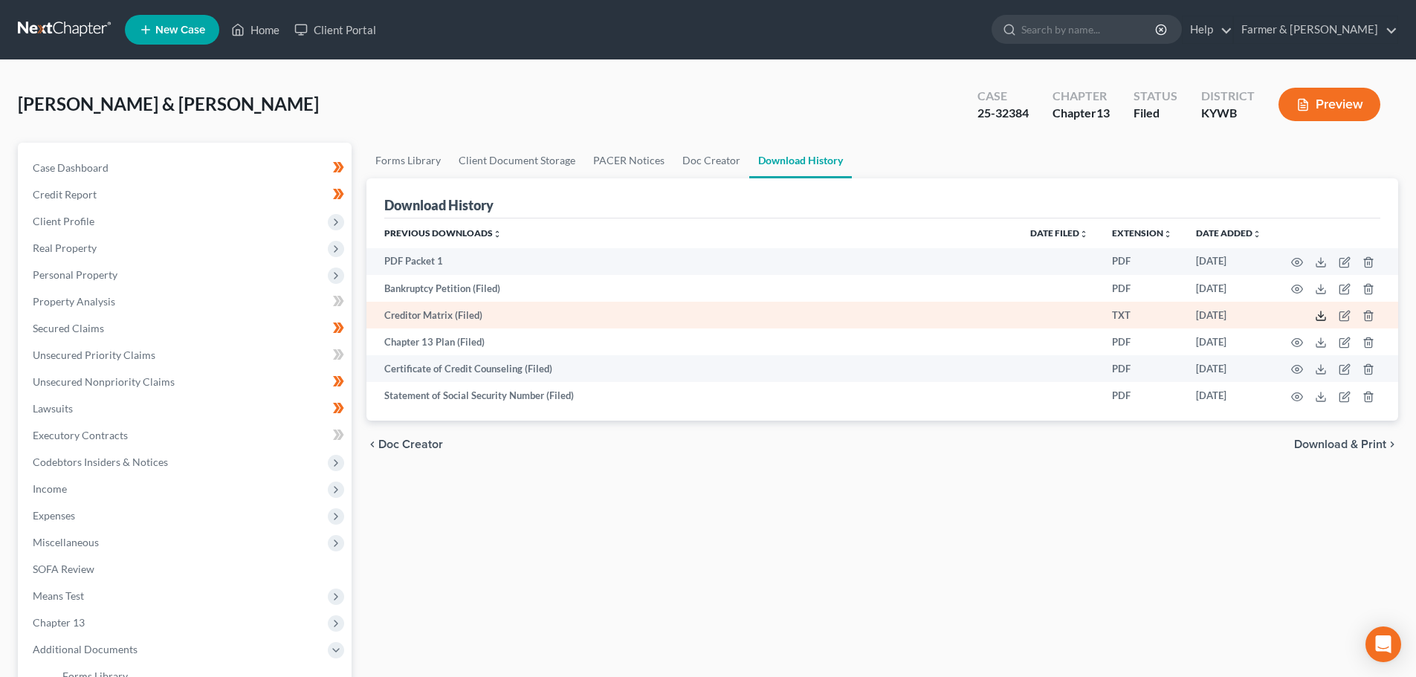
click at [1321, 316] on icon at bounding box center [1321, 316] width 12 height 12
